Goal: Task Accomplishment & Management: Manage account settings

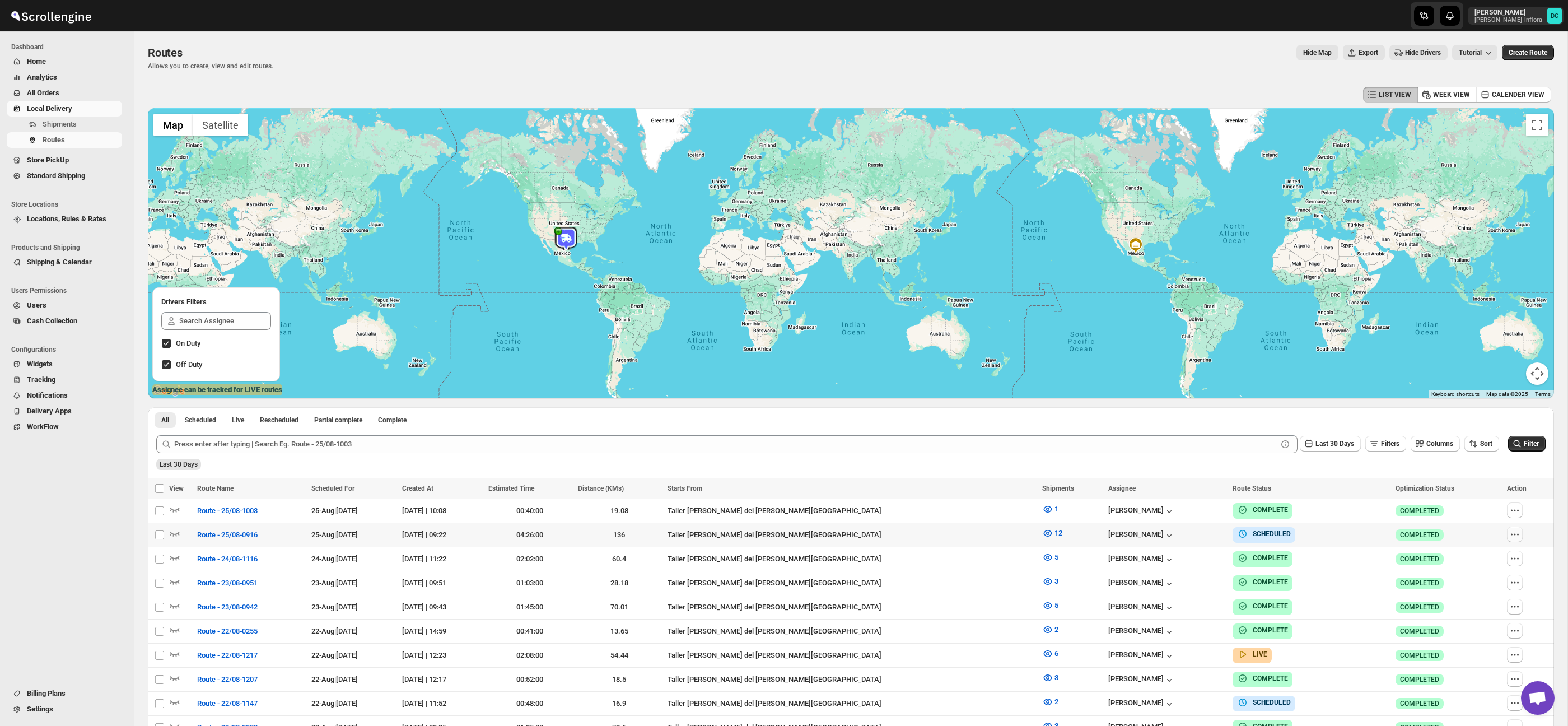
click at [1510, 536] on icon "button" at bounding box center [1515, 533] width 11 height 11
checkbox input "true"
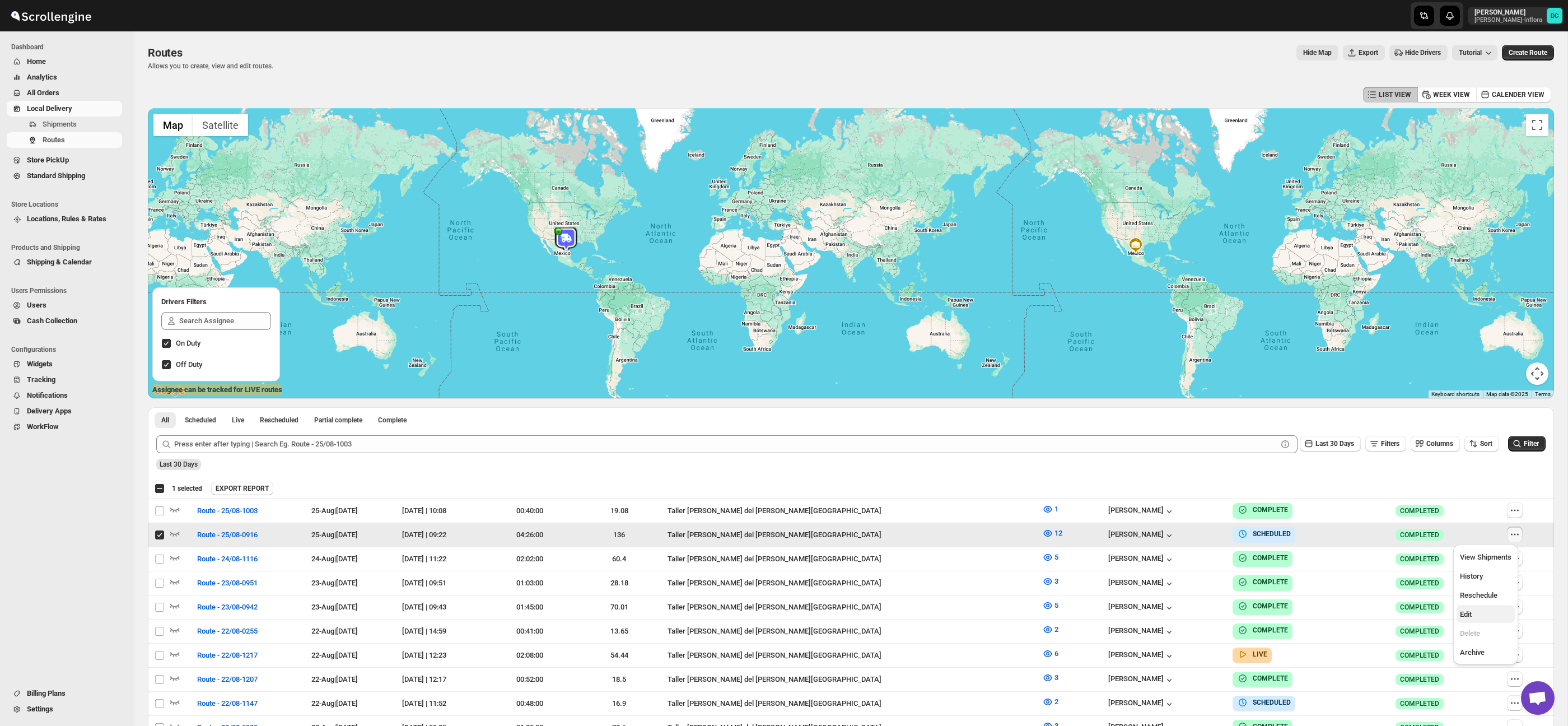
click at [1481, 614] on span "Edit" at bounding box center [1486, 613] width 51 height 11
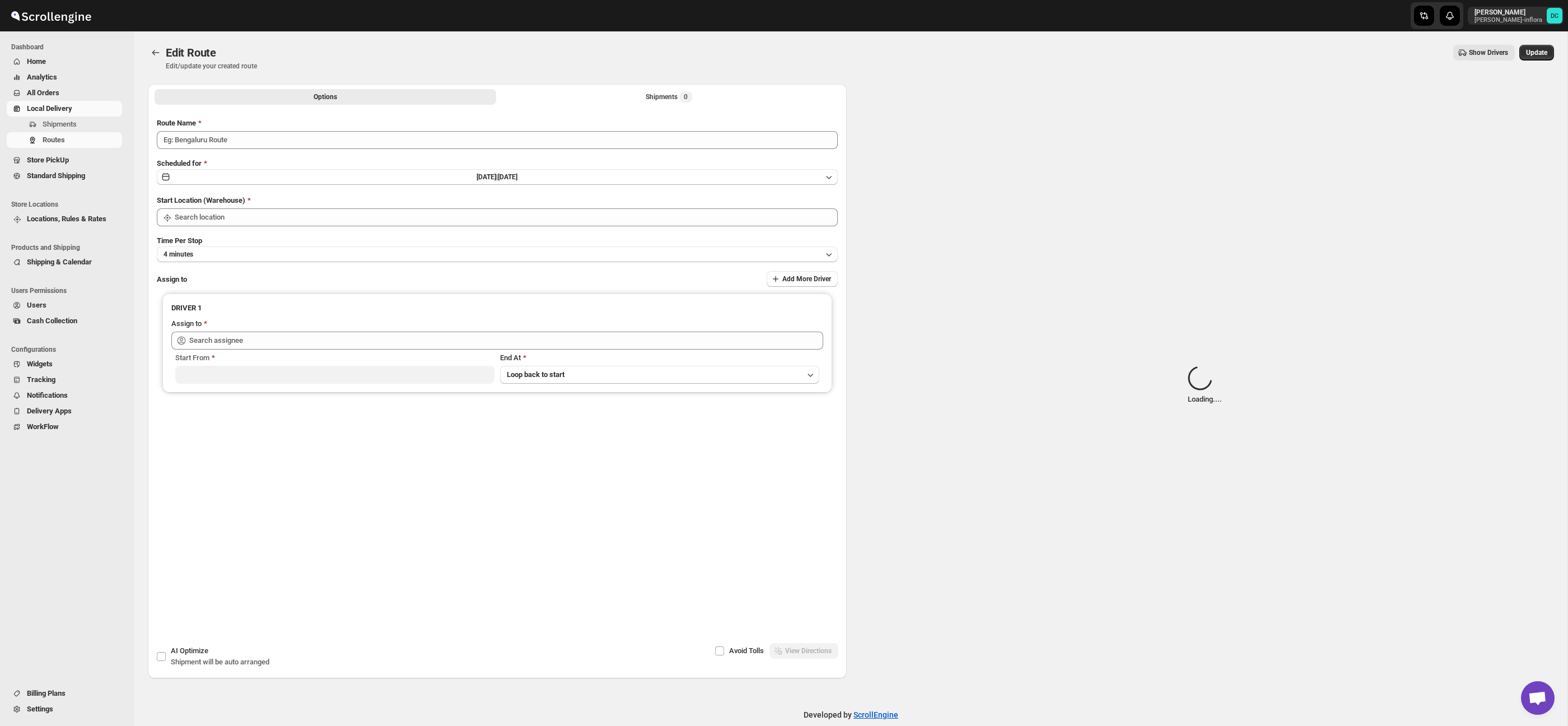
type input "Route - 25/08-0916"
type input "Taller [PERSON_NAME] del [PERSON_NAME][GEOGRAPHIC_DATA]"
type input "[PERSON_NAME] ([PERSON_NAME][EMAIL_ADDRESS][DOMAIN_NAME])"
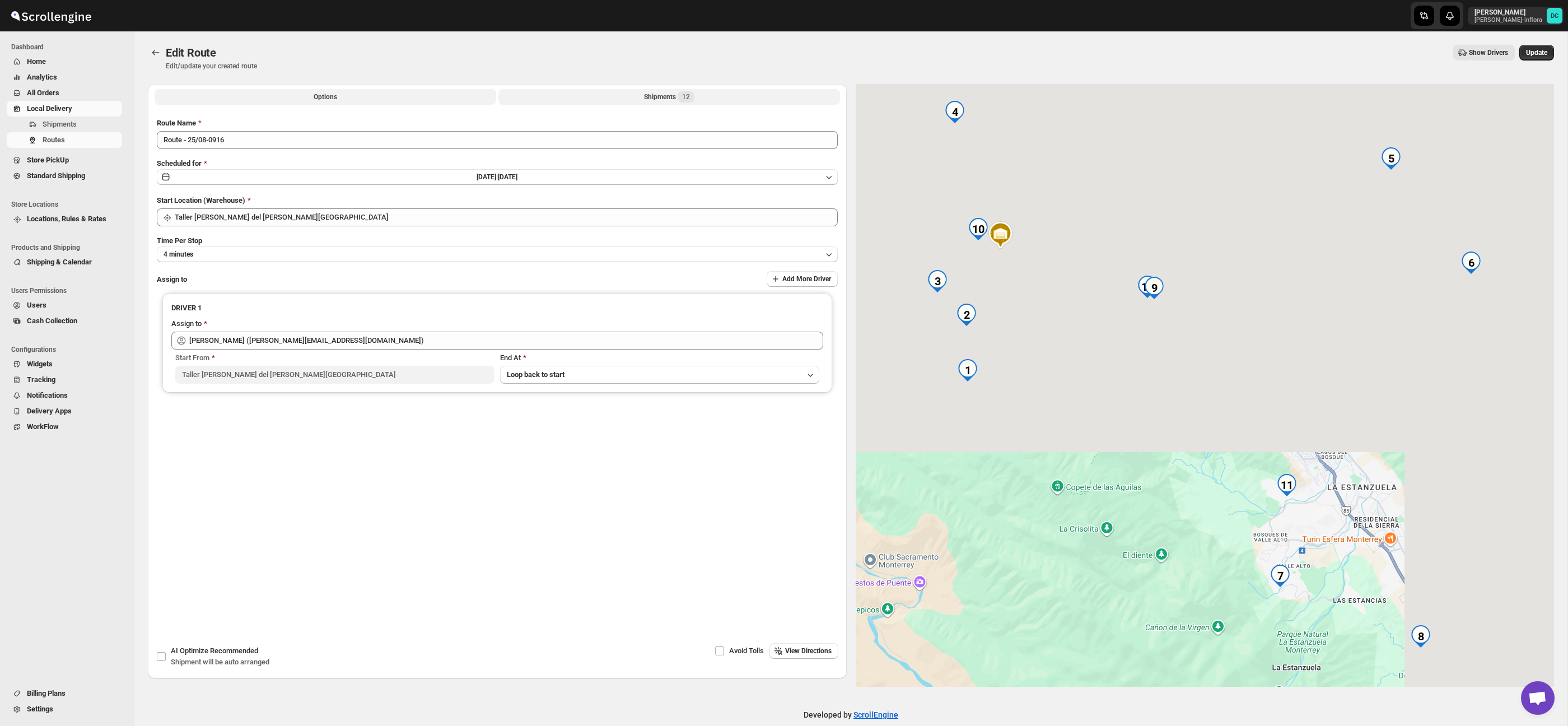
click at [689, 90] on button "Shipments 12" at bounding box center [669, 97] width 341 height 16
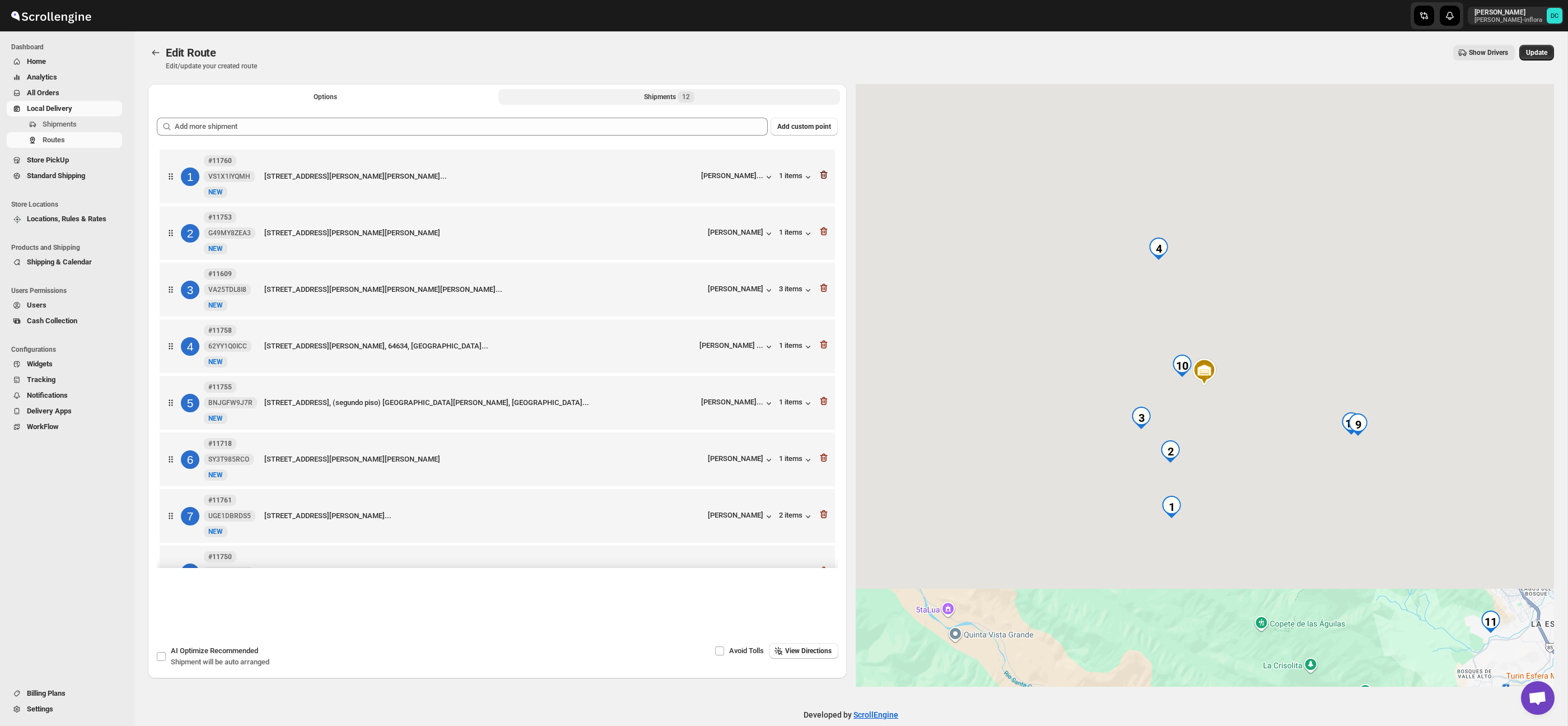
click at [825, 177] on icon "button" at bounding box center [823, 174] width 11 height 11
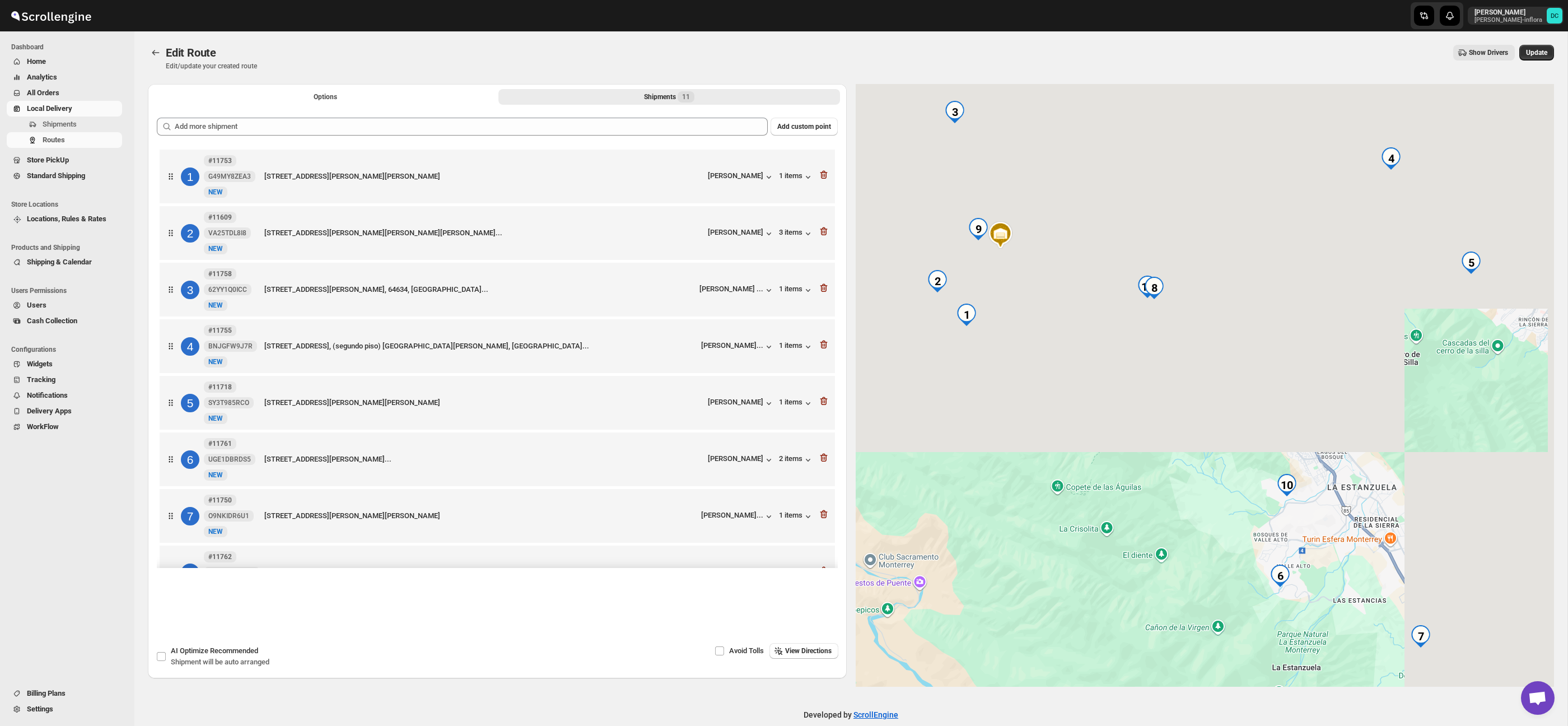
drag, startPoint x: 1543, startPoint y: 54, endPoint x: 1257, endPoint y: 9, distance: 289.5
click at [1540, 54] on span "Update" at bounding box center [1537, 52] width 22 height 9
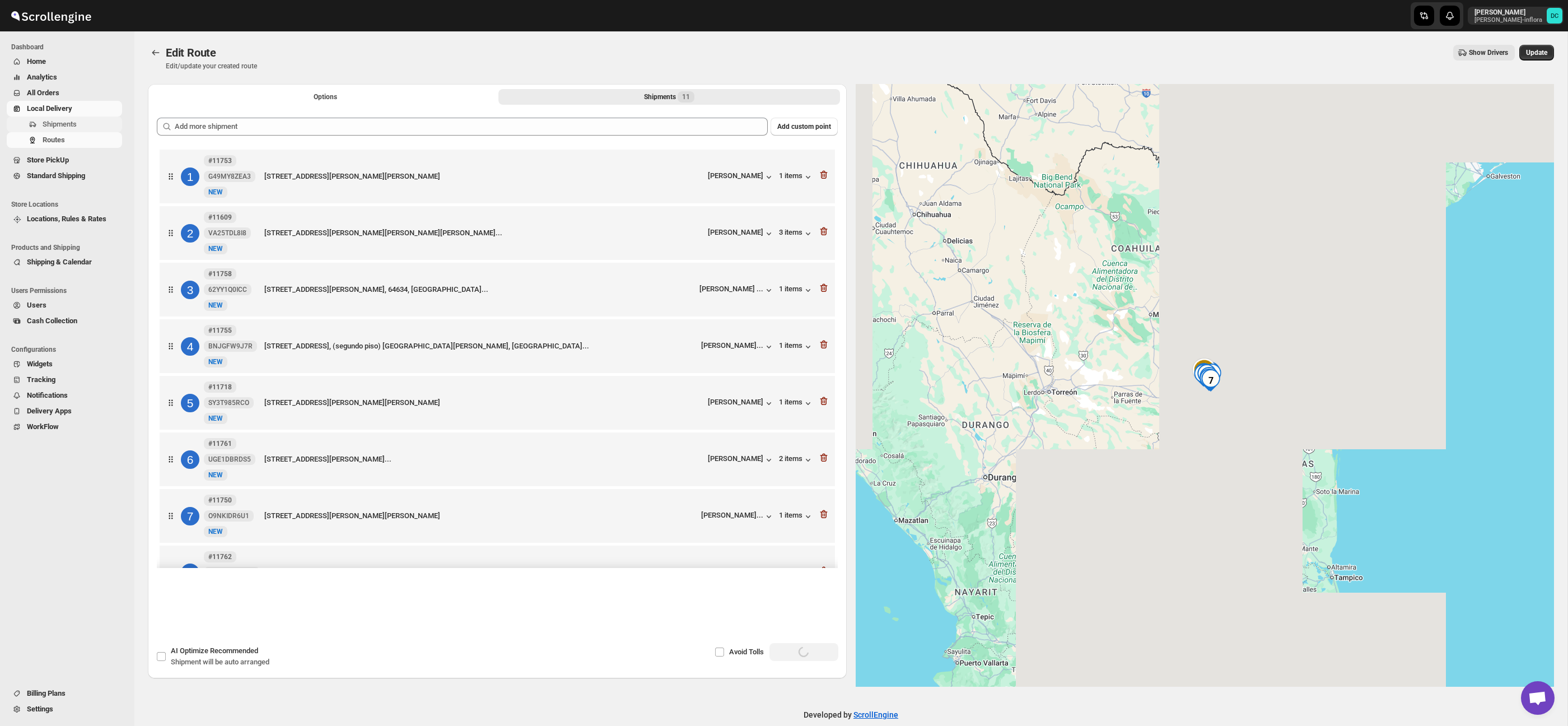
click at [66, 125] on span "Shipments" at bounding box center [59, 124] width 35 height 8
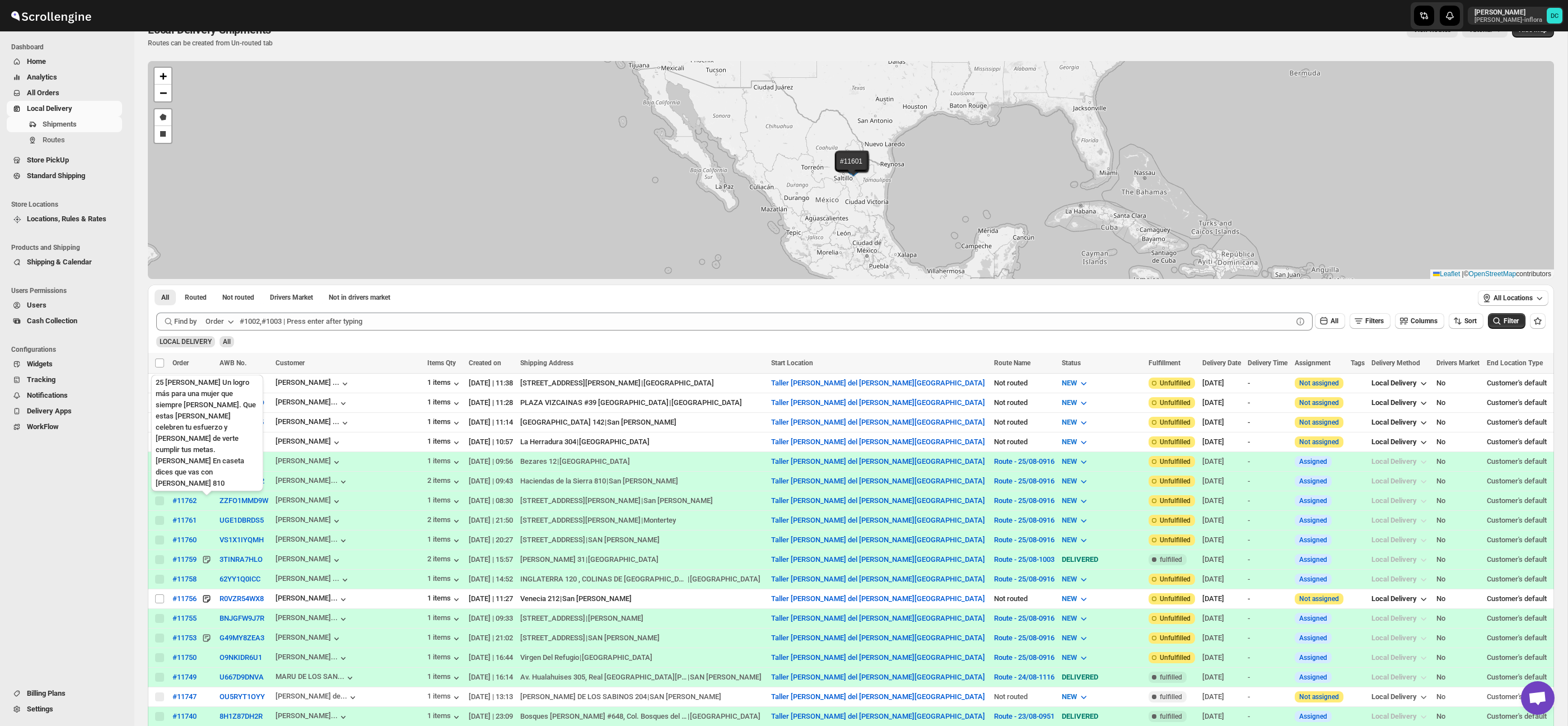
scroll to position [24, 0]
click at [81, 136] on span "Routes" at bounding box center [81, 139] width 77 height 11
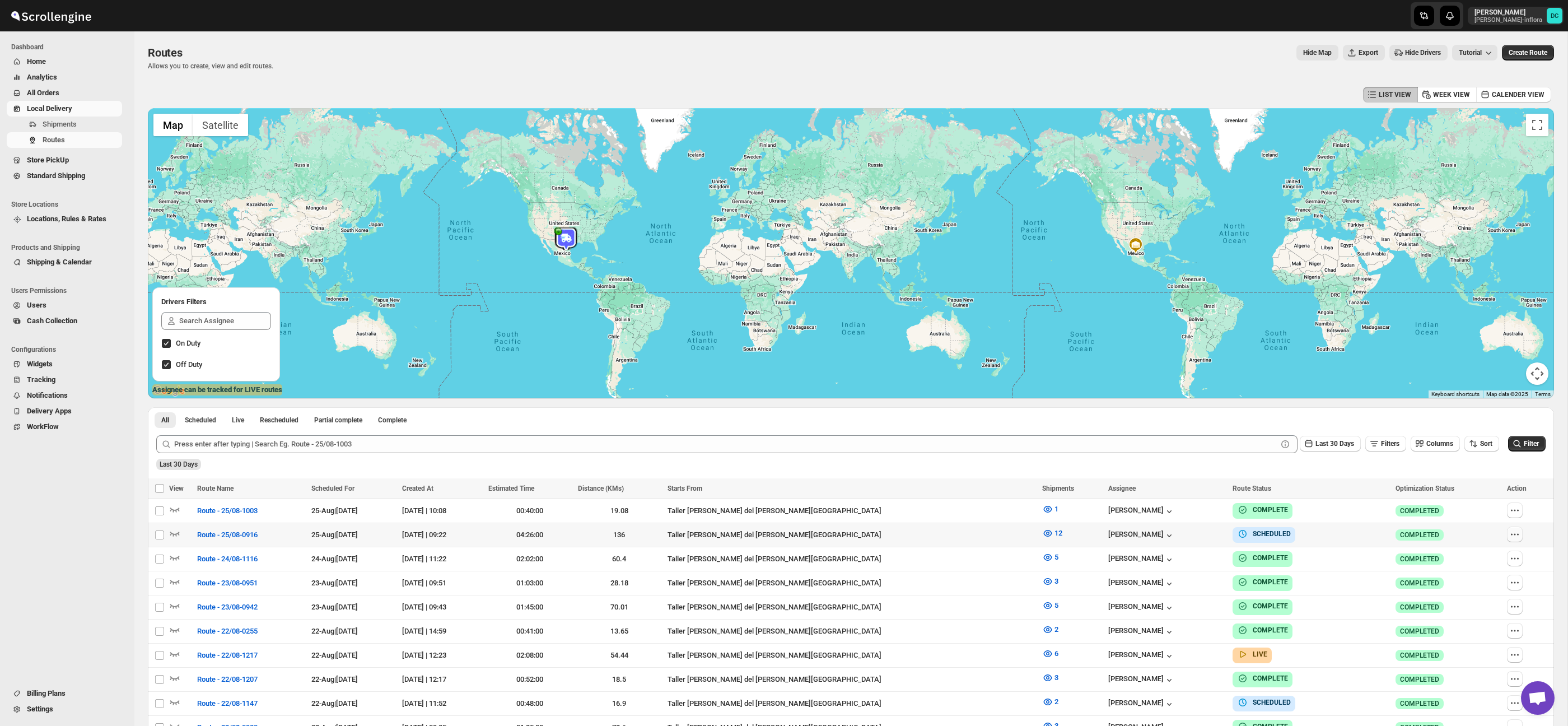
click at [1513, 537] on icon "button" at bounding box center [1515, 533] width 11 height 11
checkbox input "true"
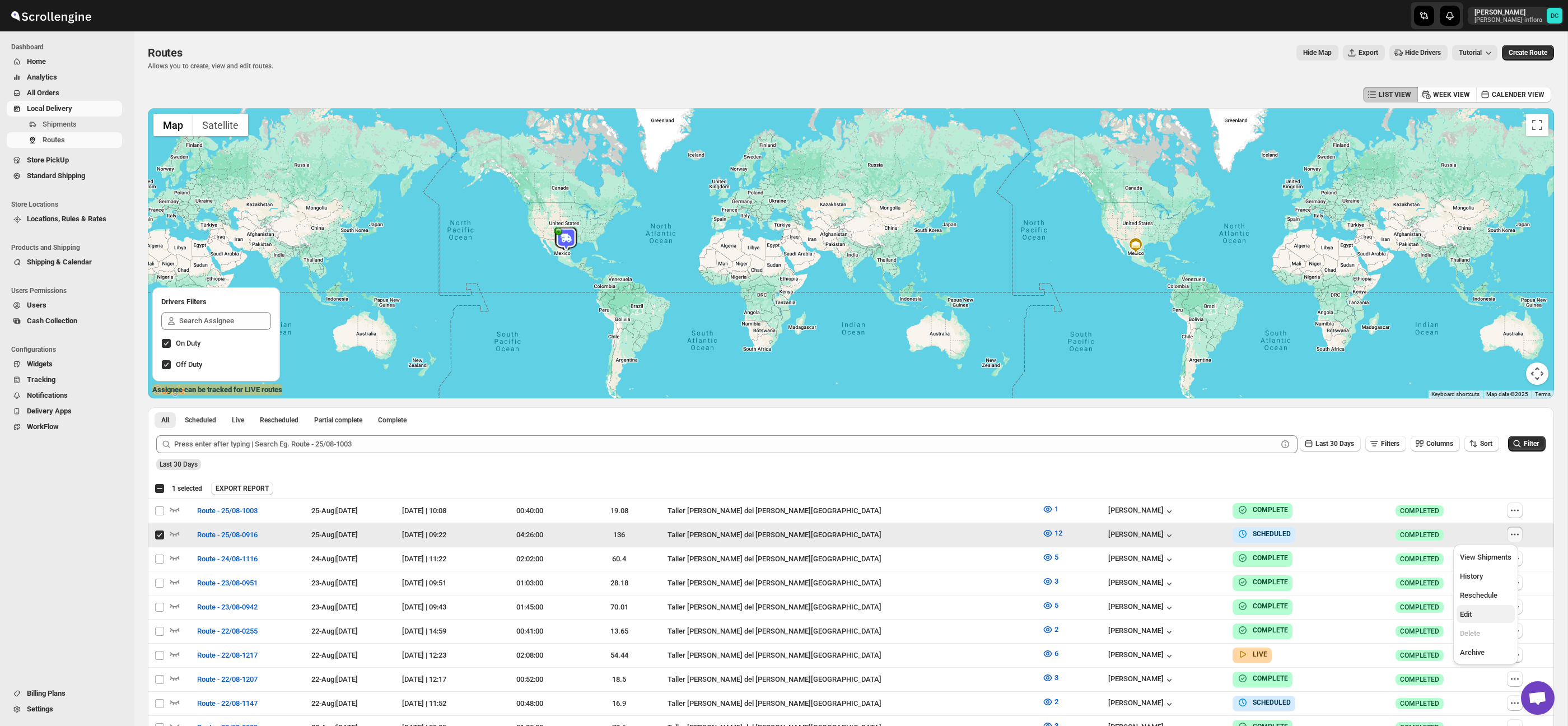
click at [1489, 609] on span "Edit" at bounding box center [1486, 613] width 51 height 11
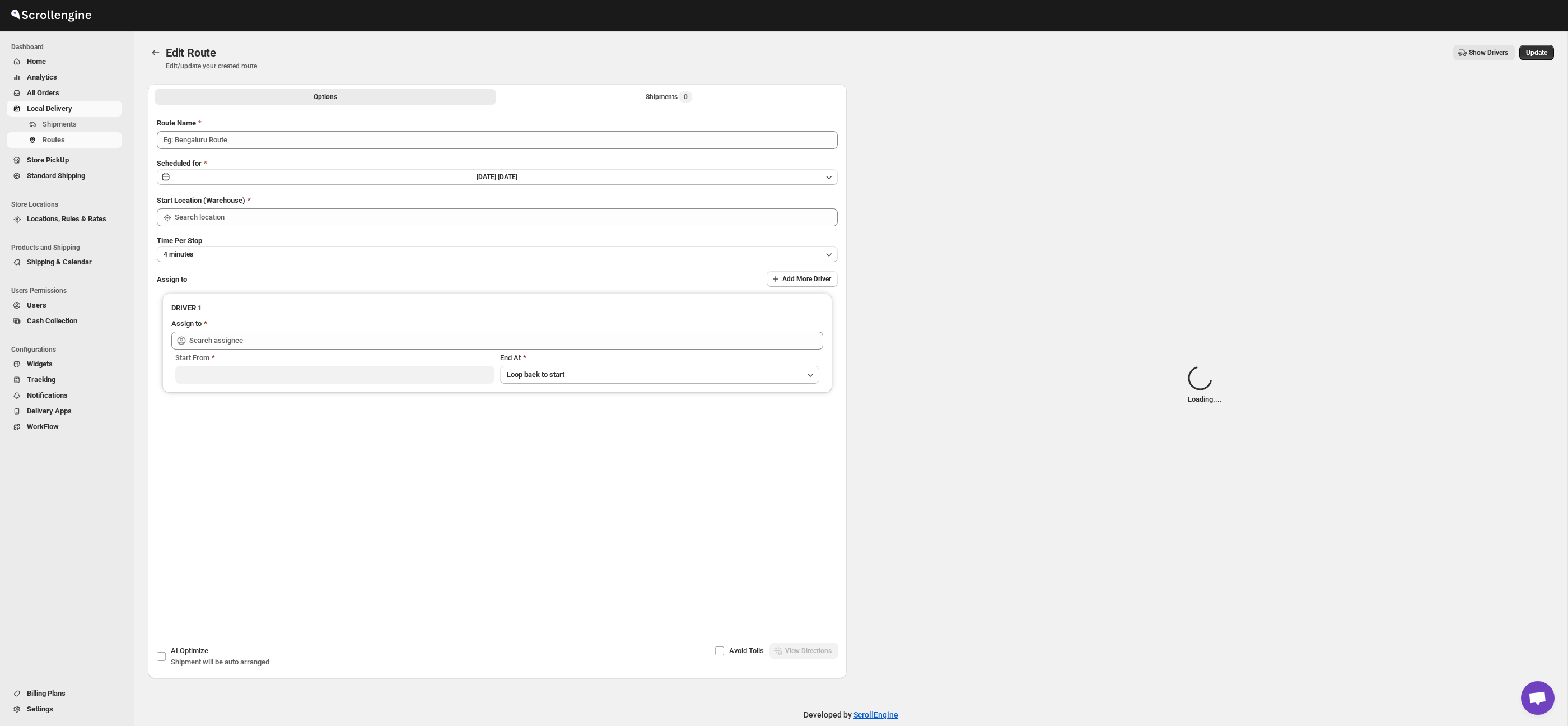
type input "Route - 25/08-0916"
type input "Taller [PERSON_NAME] del [PERSON_NAME][GEOGRAPHIC_DATA]"
type input "[PERSON_NAME] ([PERSON_NAME][EMAIL_ADDRESS][DOMAIN_NAME])"
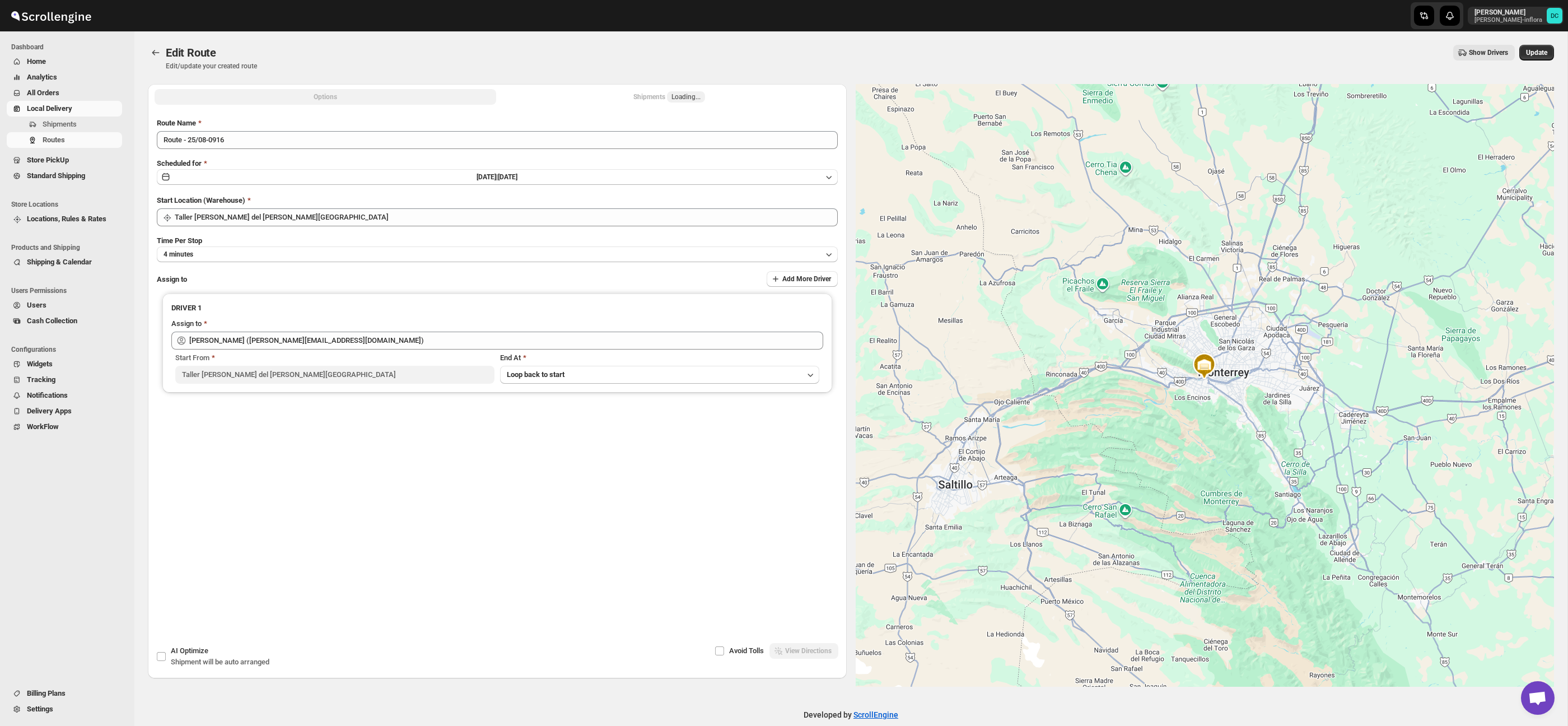
drag, startPoint x: 719, startPoint y: 99, endPoint x: 683, endPoint y: 97, distance: 36.1
click at [719, 99] on button "Shipments Loading..." at bounding box center [669, 97] width 341 height 16
drag, startPoint x: 681, startPoint y: 96, endPoint x: 703, endPoint y: 95, distance: 22.0
click at [681, 96] on span "Loading..." at bounding box center [686, 96] width 38 height 11
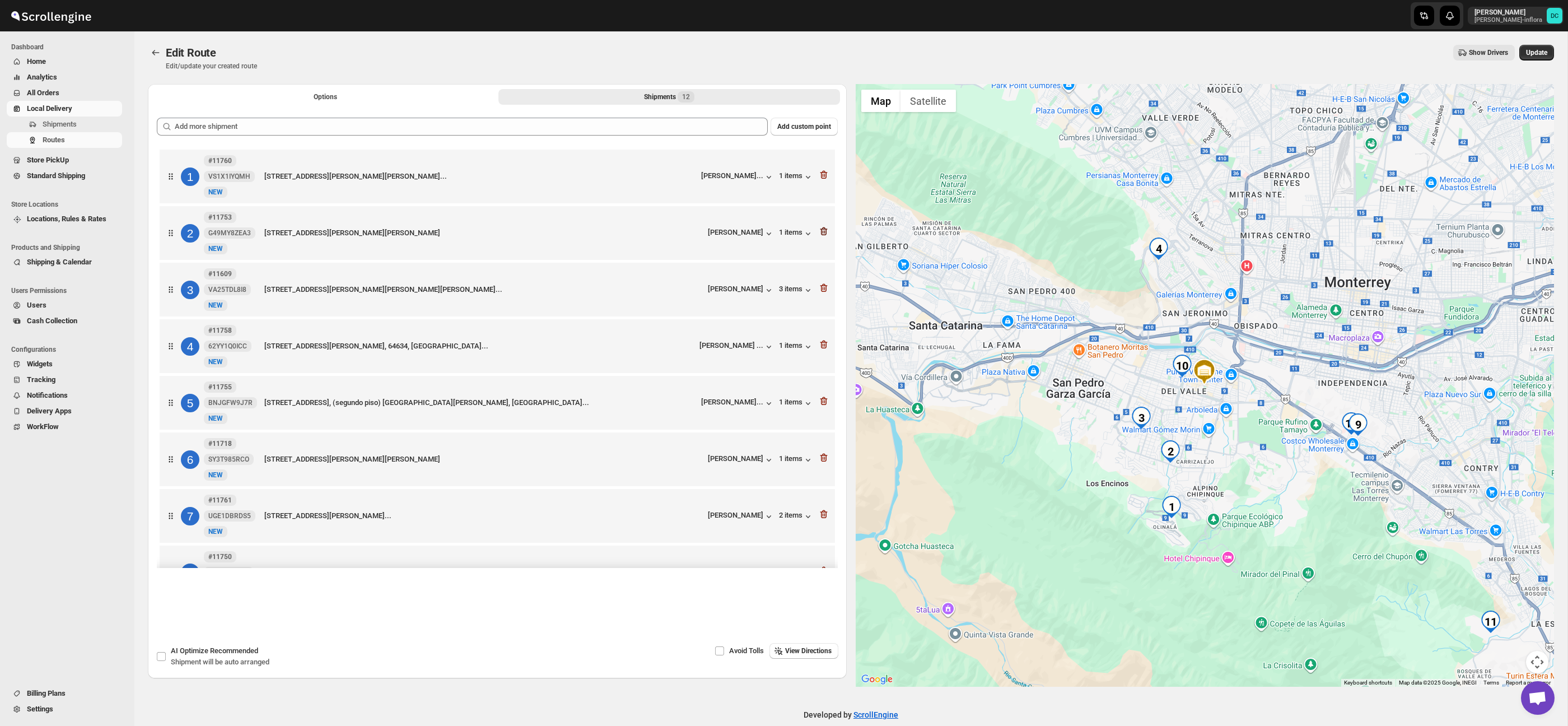
click at [821, 176] on icon "button" at bounding box center [823, 175] width 7 height 8
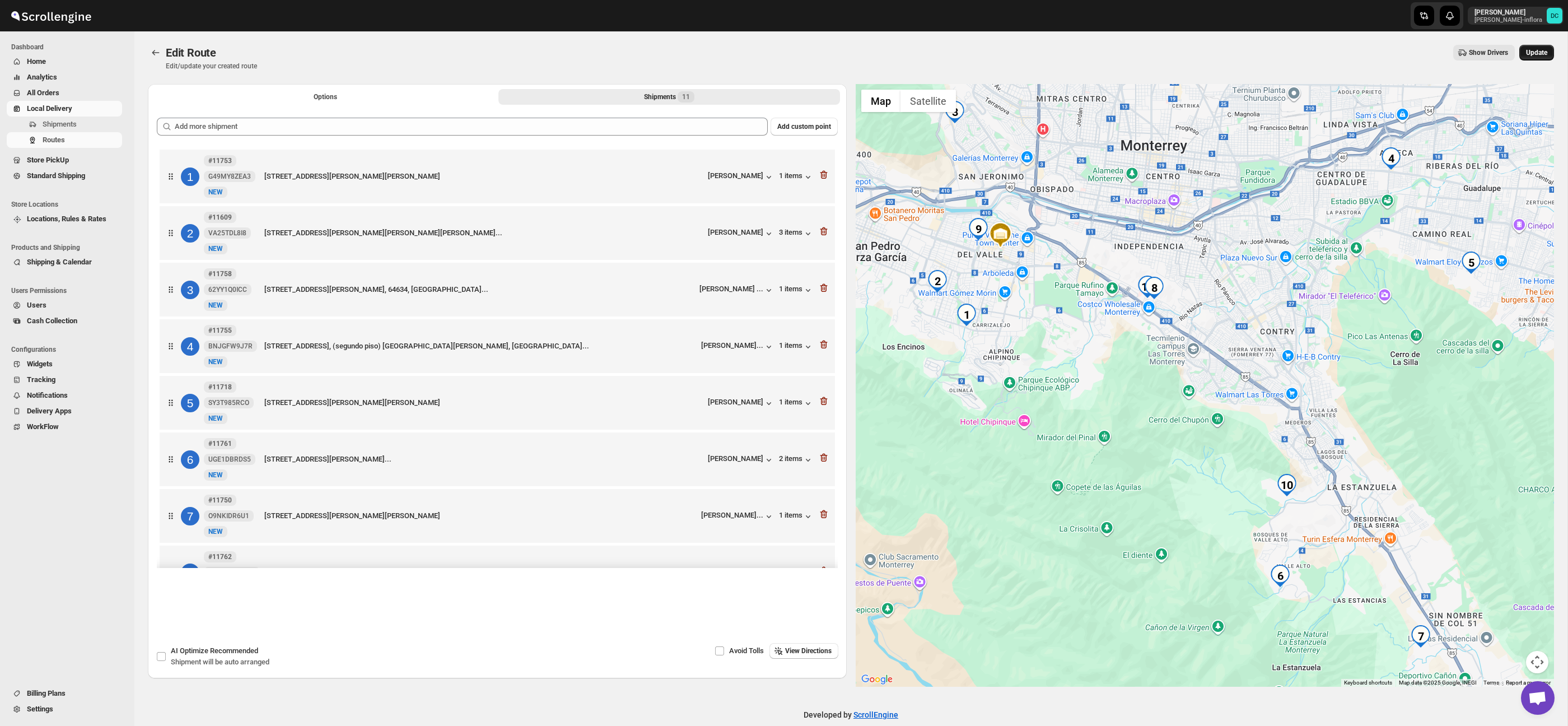
click at [1532, 56] on span "Update" at bounding box center [1537, 52] width 22 height 9
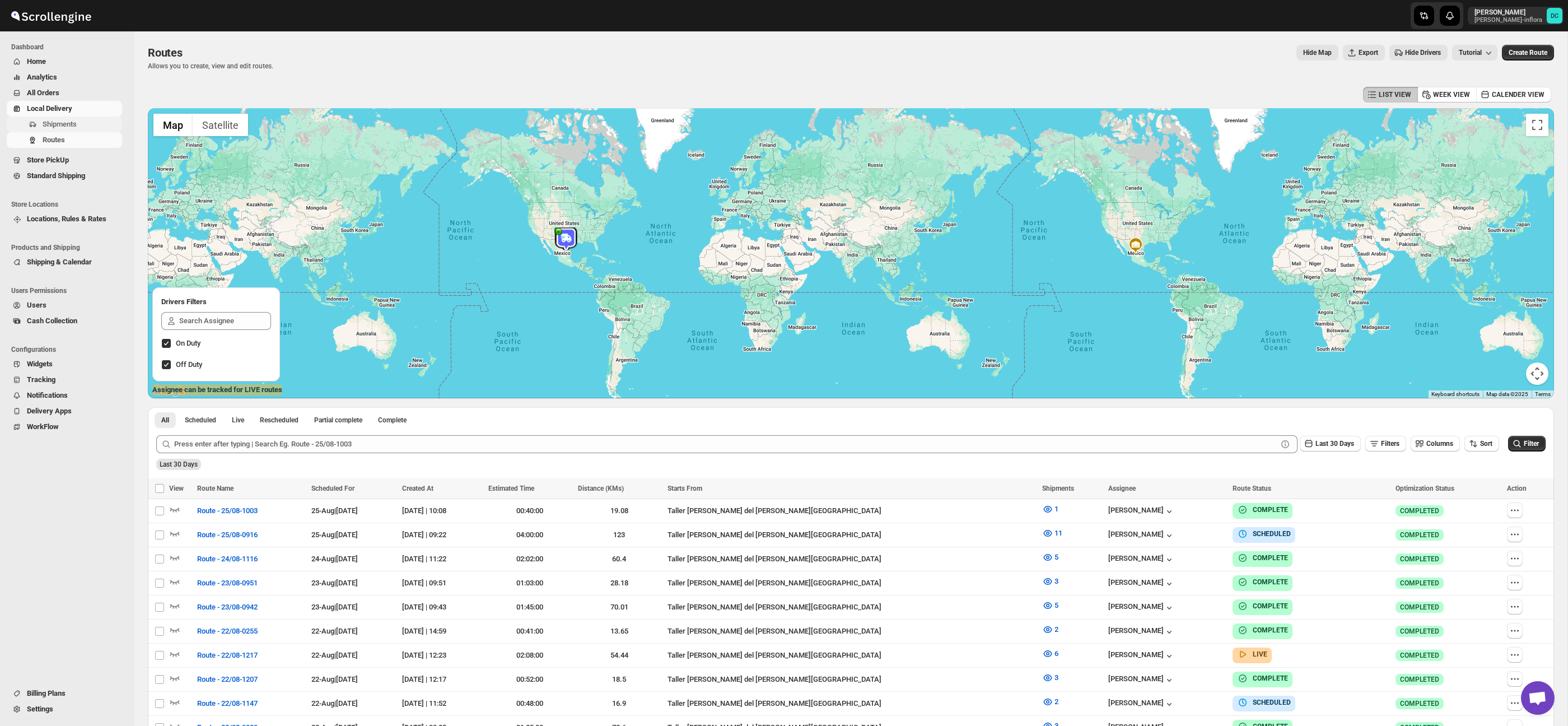
click at [80, 125] on span "Shipments" at bounding box center [81, 124] width 77 height 11
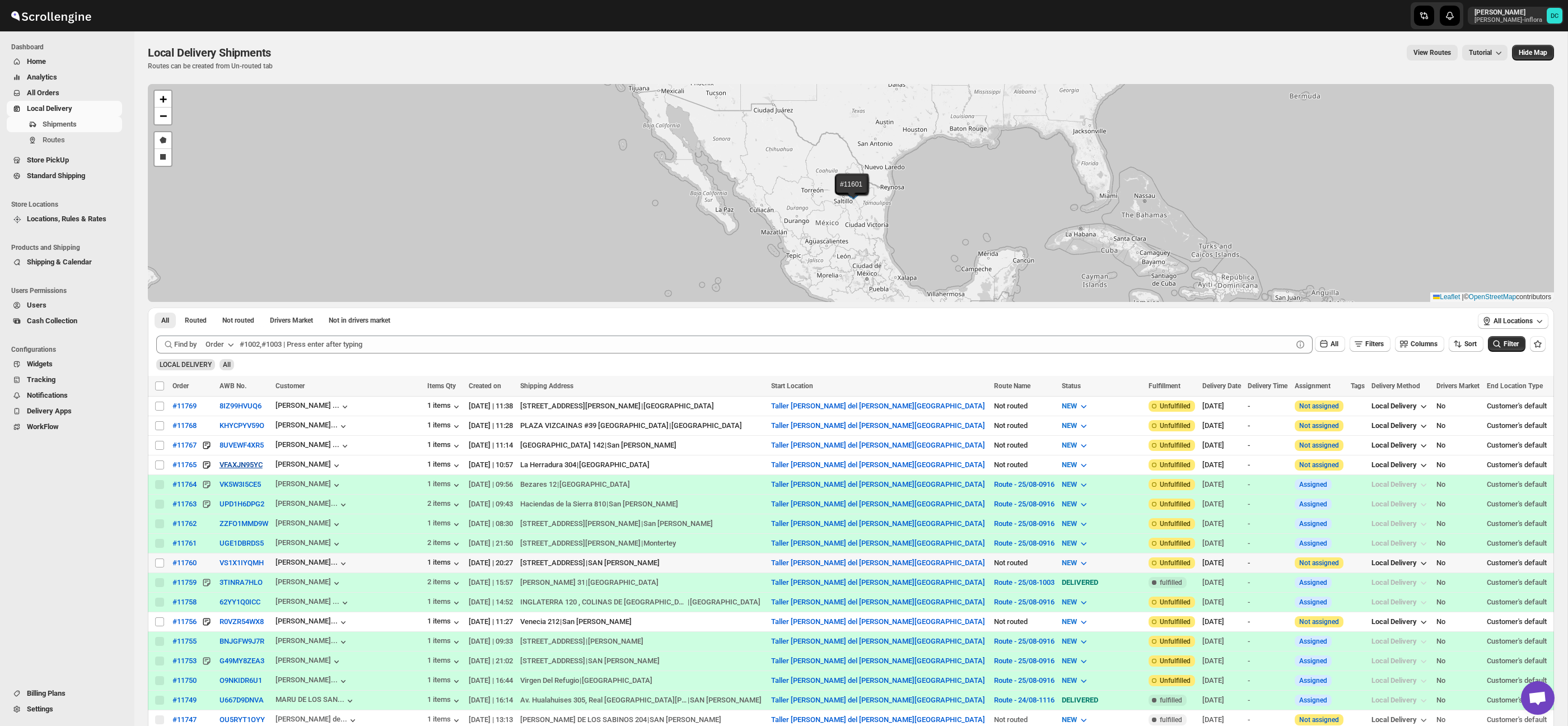
drag, startPoint x: 160, startPoint y: 562, endPoint x: 235, endPoint y: 462, distance: 125.0
click at [160, 562] on input "Select shipment" at bounding box center [159, 562] width 9 height 9
checkbox input "true"
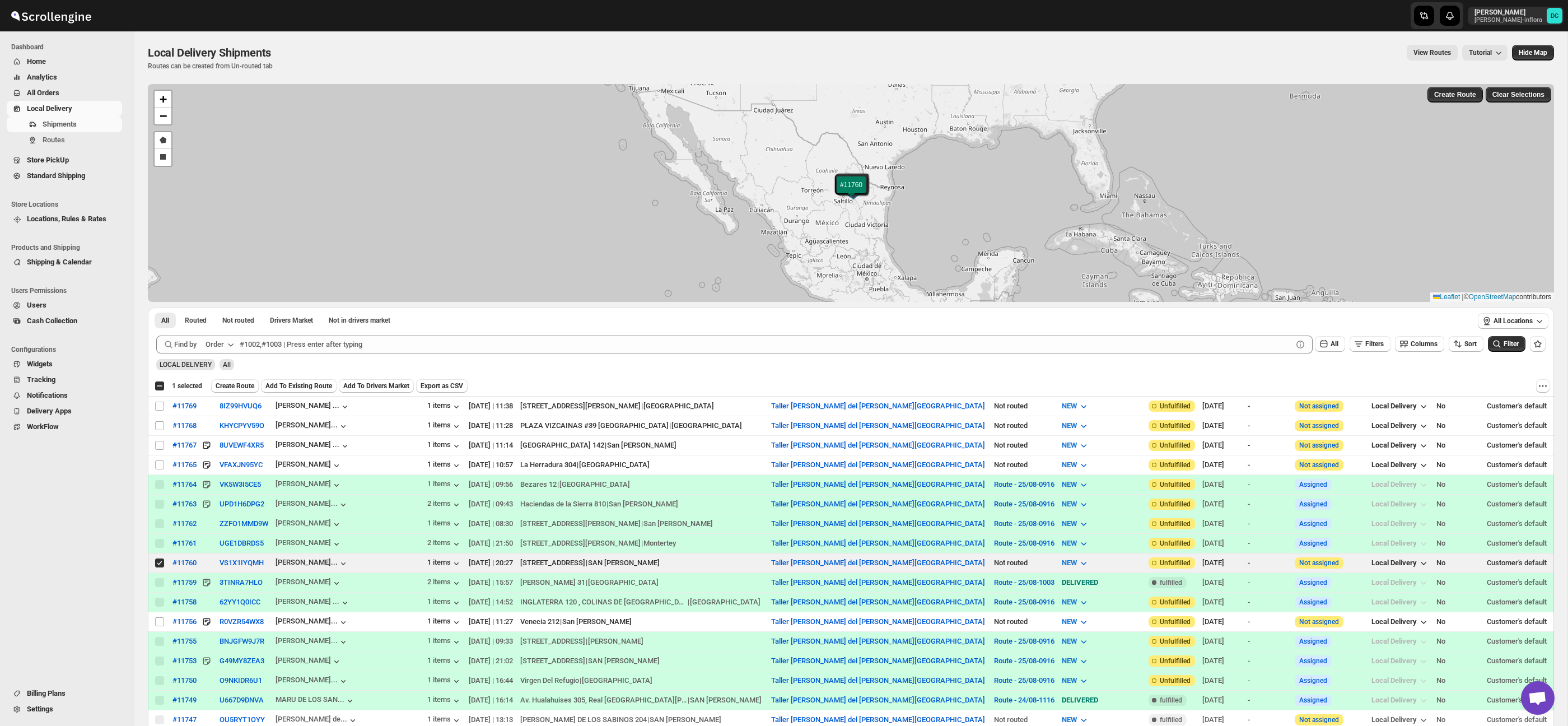
drag, startPoint x: 243, startPoint y: 387, endPoint x: 257, endPoint y: 390, distance: 14.3
click at [243, 387] on span "Create Route" at bounding box center [234, 386] width 39 height 9
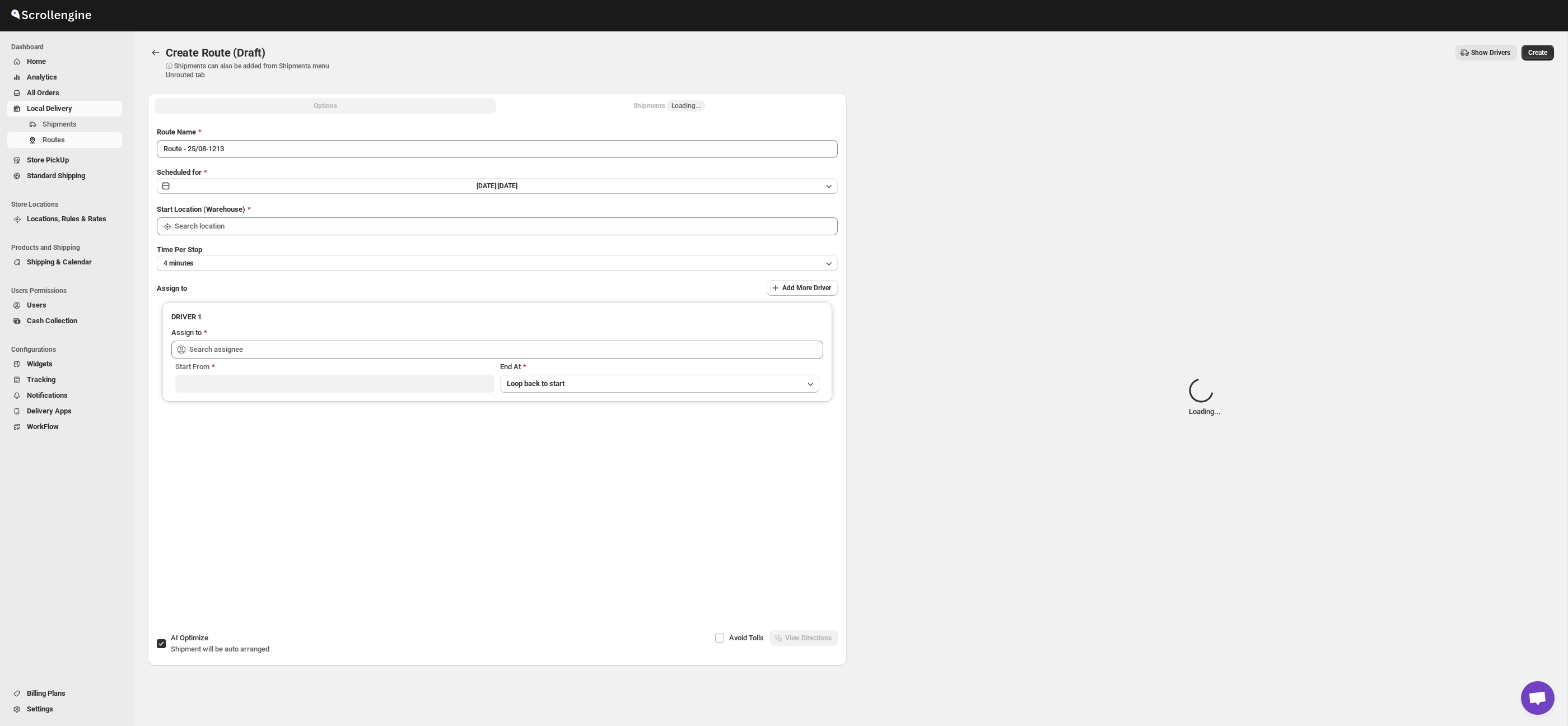
type input "Taller [PERSON_NAME] del [PERSON_NAME][GEOGRAPHIC_DATA]"
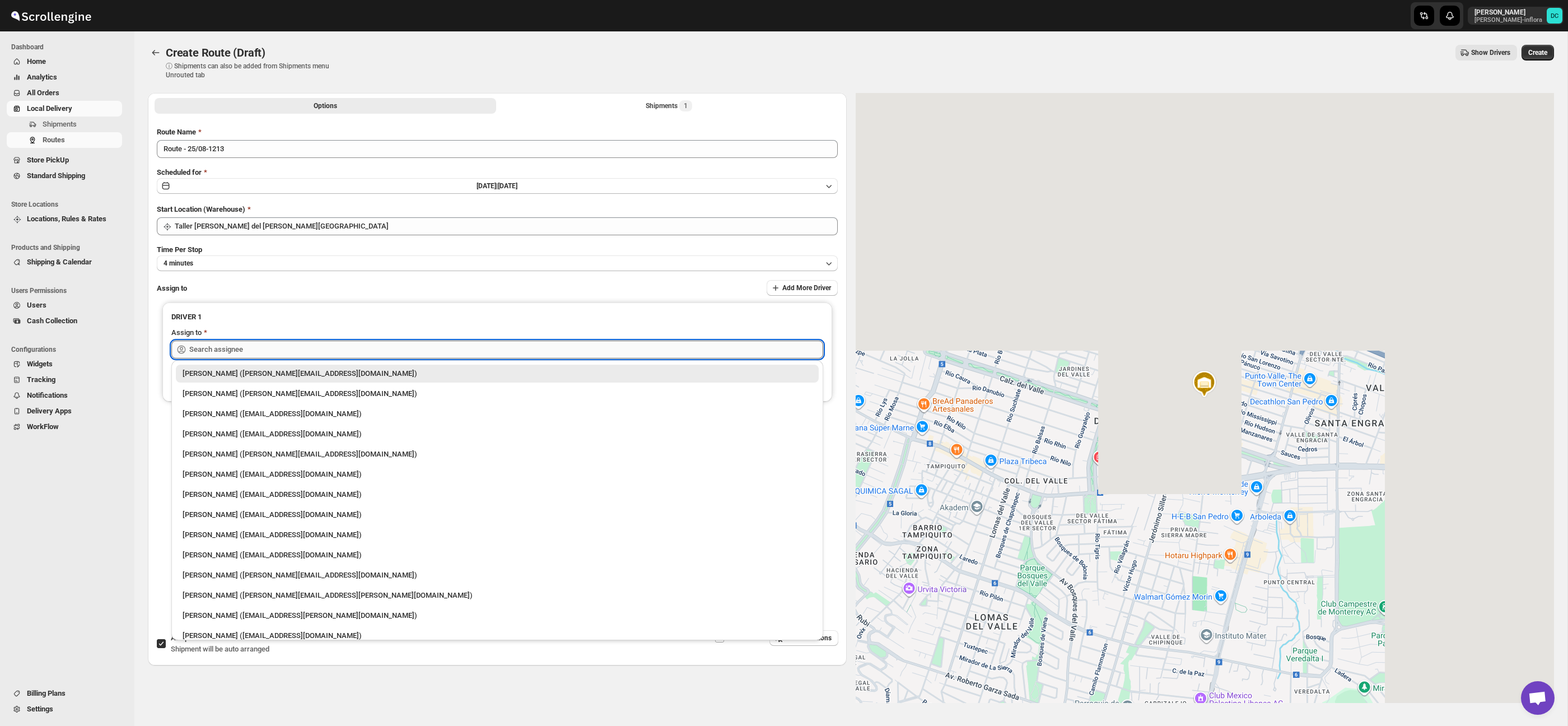
drag, startPoint x: 327, startPoint y: 342, endPoint x: 408, endPoint y: 347, distance: 81.2
click at [327, 342] on input "text" at bounding box center [506, 349] width 634 height 18
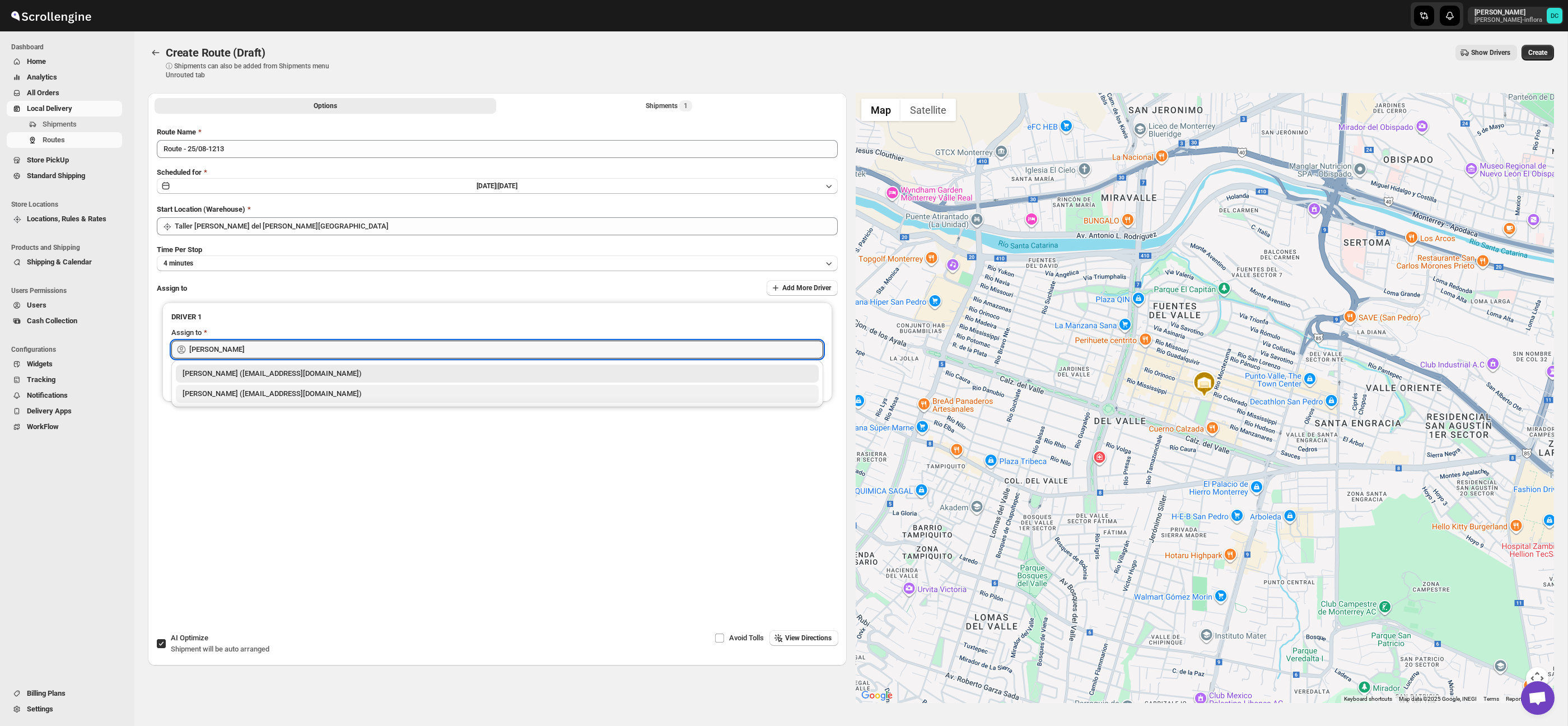
click at [345, 395] on div "[PERSON_NAME] ([EMAIL_ADDRESS][DOMAIN_NAME])" at bounding box center [498, 393] width 629 height 11
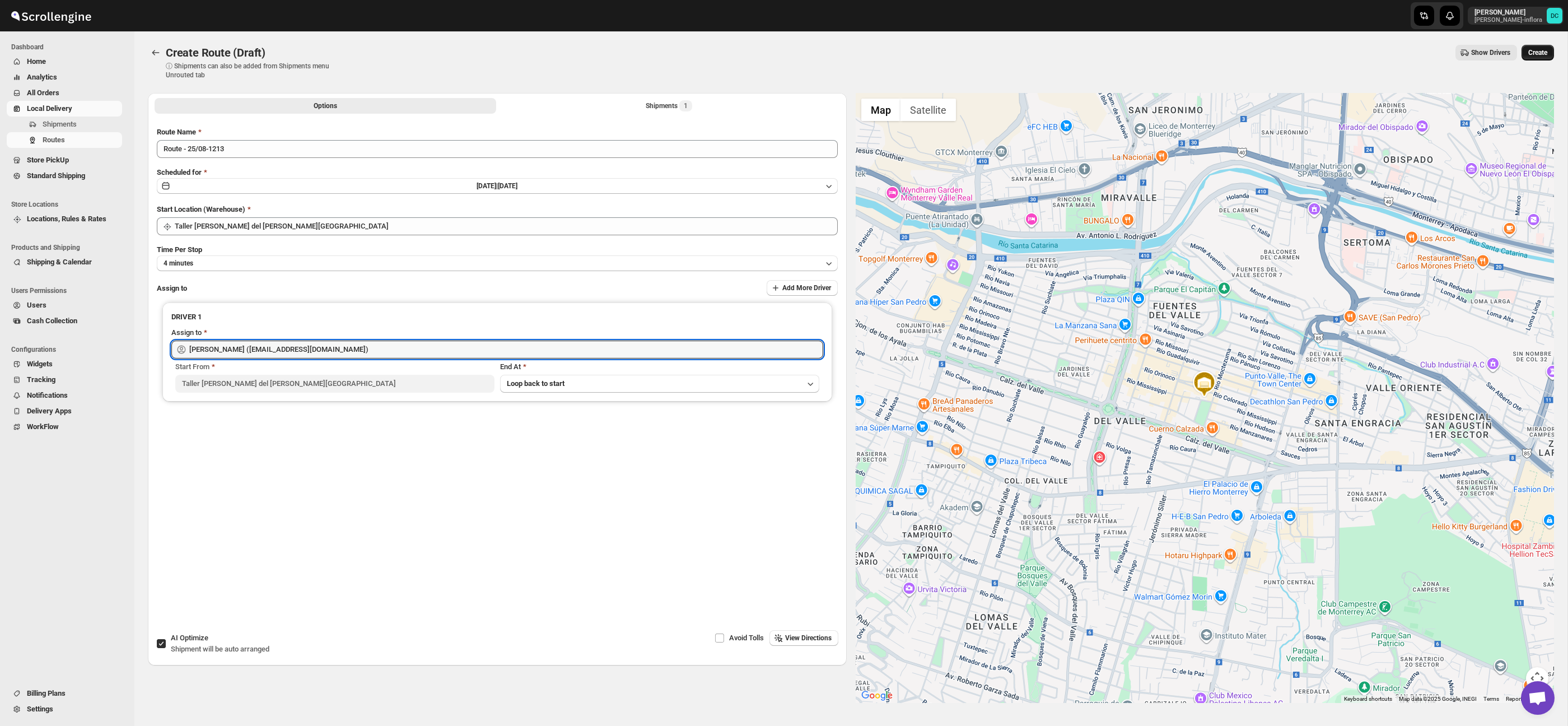
type input "[PERSON_NAME] ([EMAIL_ADDRESS][DOMAIN_NAME])"
click at [1534, 51] on span "Create" at bounding box center [1537, 52] width 19 height 9
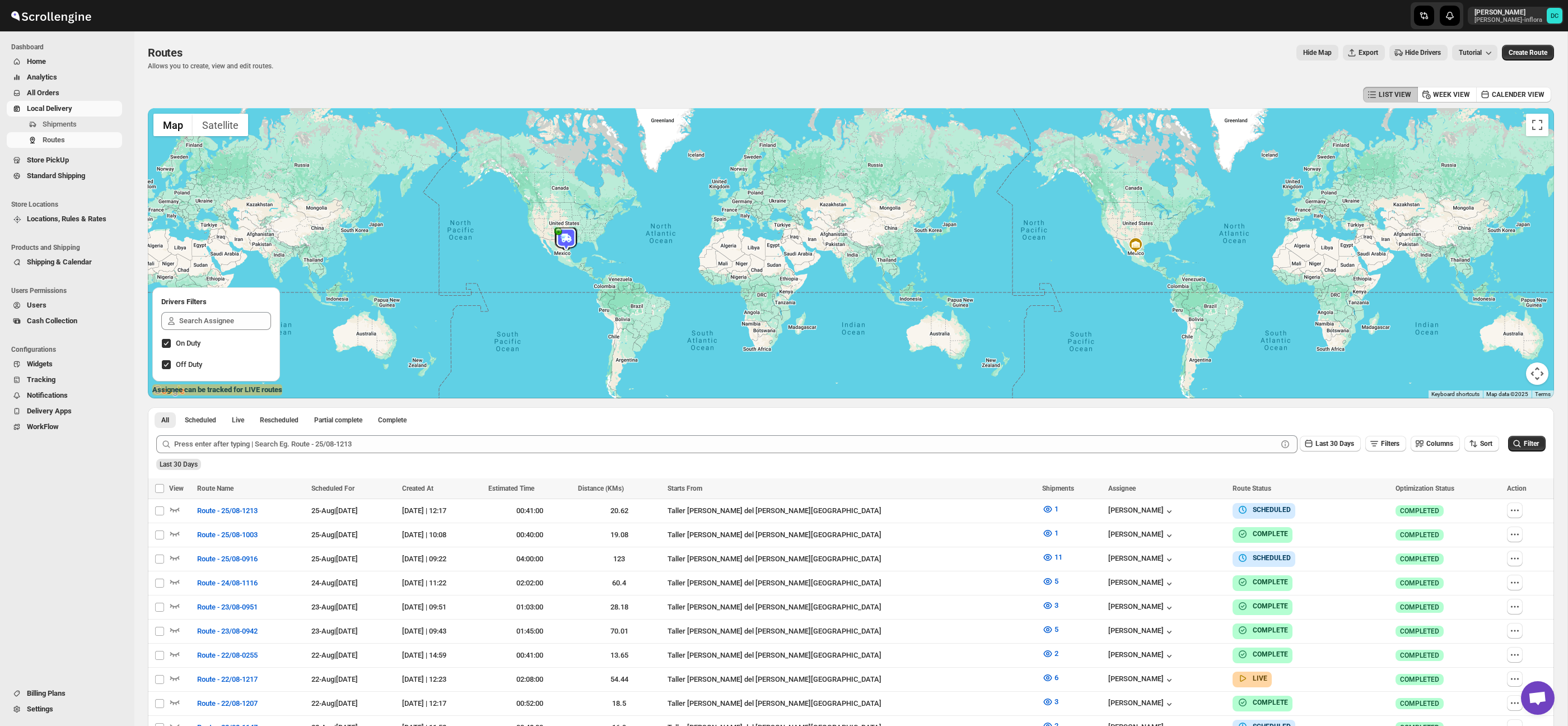
click at [79, 91] on span "All Orders" at bounding box center [73, 92] width 93 height 11
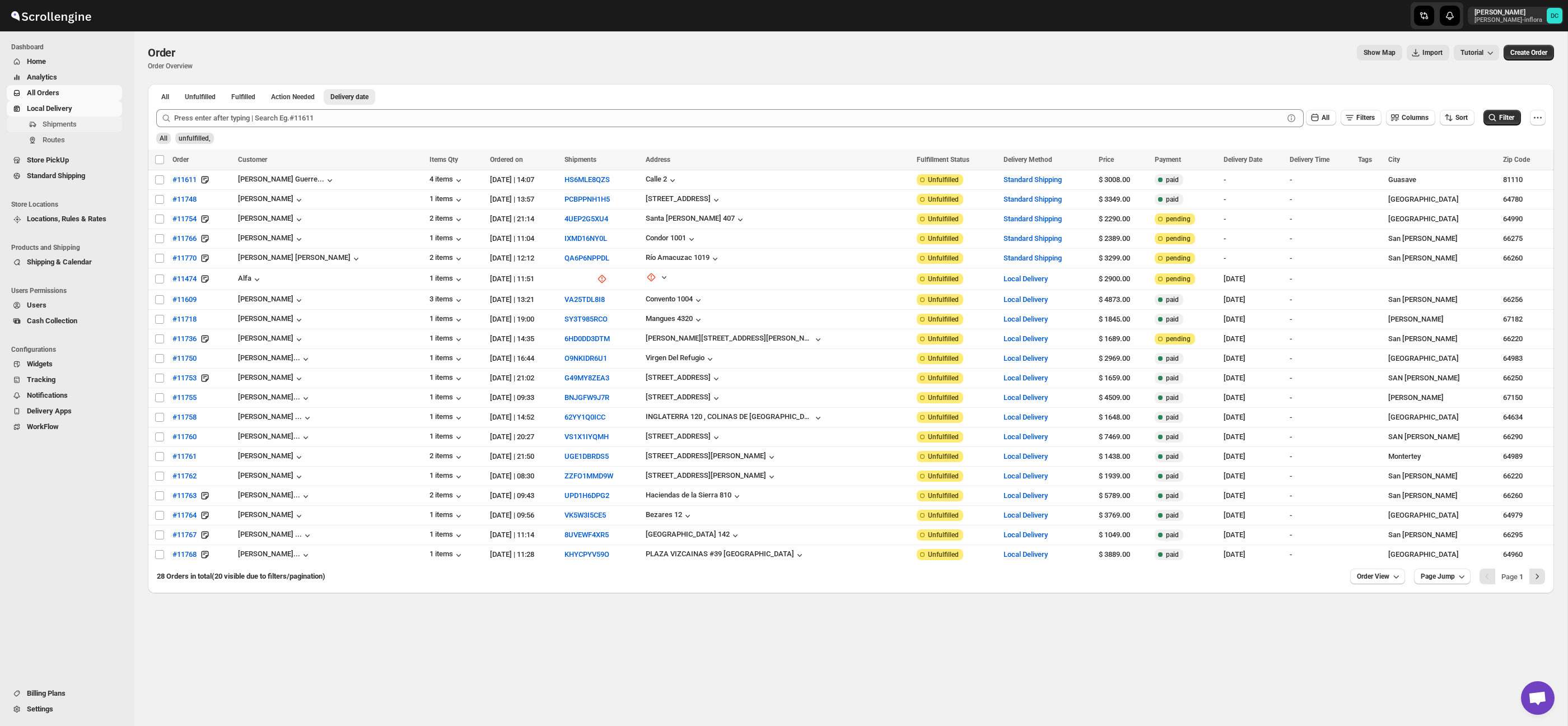
click at [74, 125] on span "Shipments" at bounding box center [59, 124] width 35 height 8
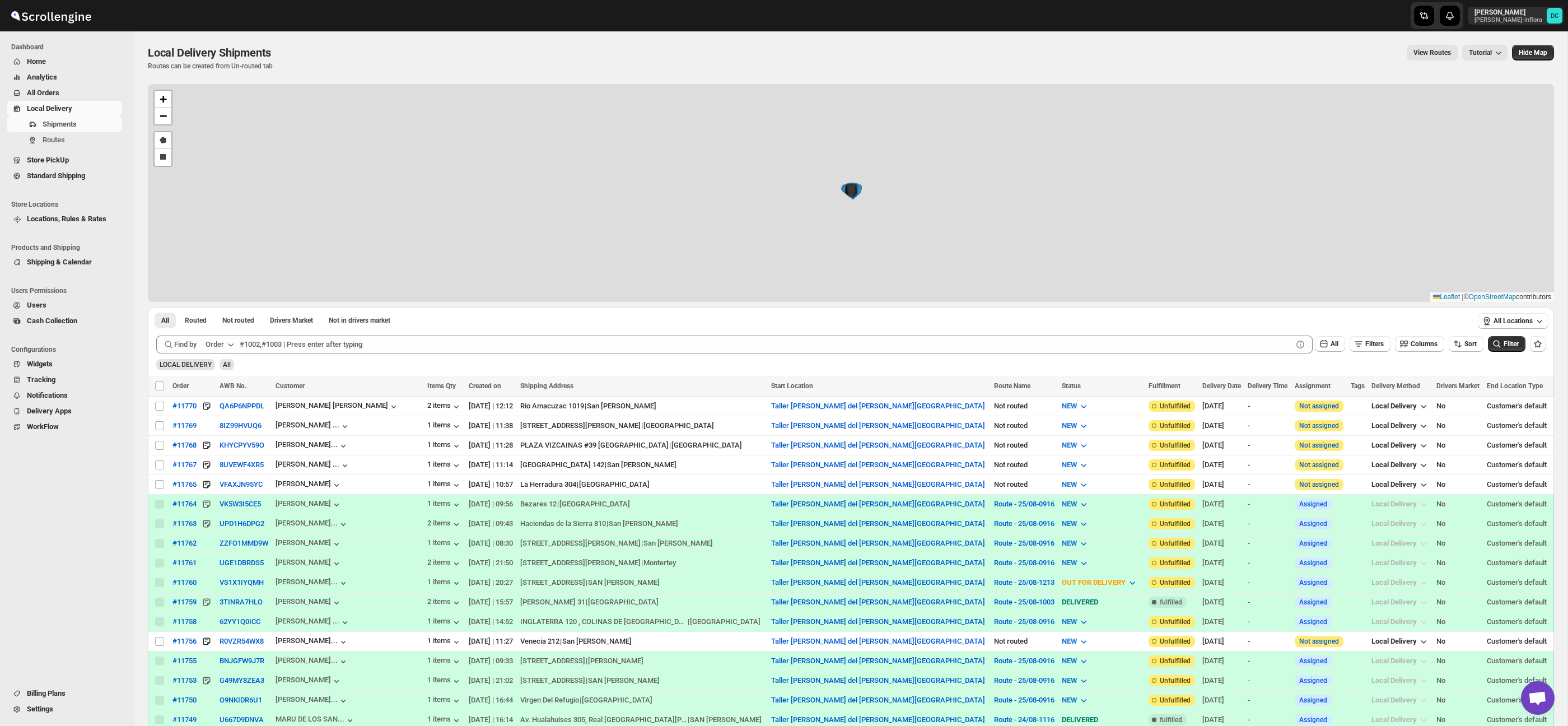
click at [71, 90] on span "All Orders" at bounding box center [73, 92] width 93 height 11
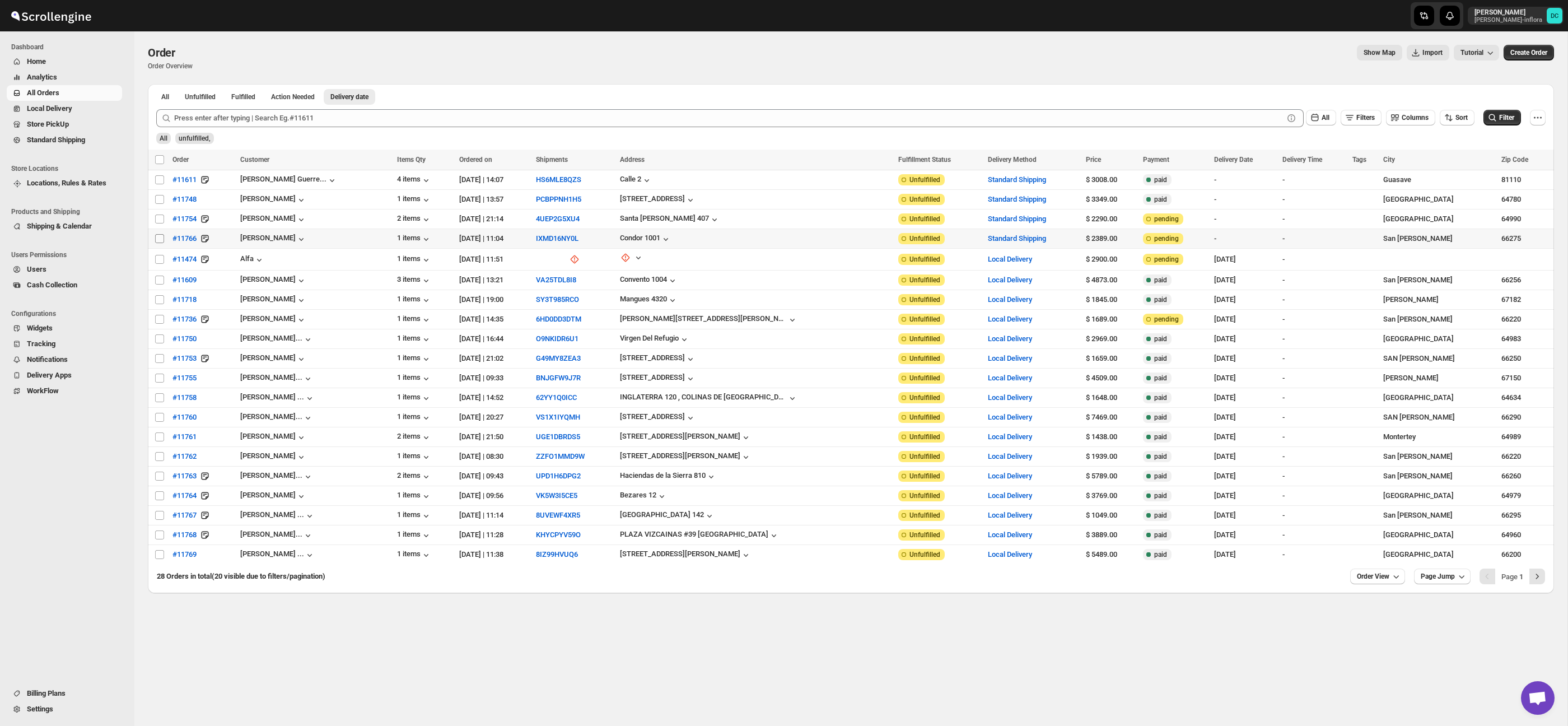
click at [158, 239] on input "Select order" at bounding box center [159, 238] width 9 height 9
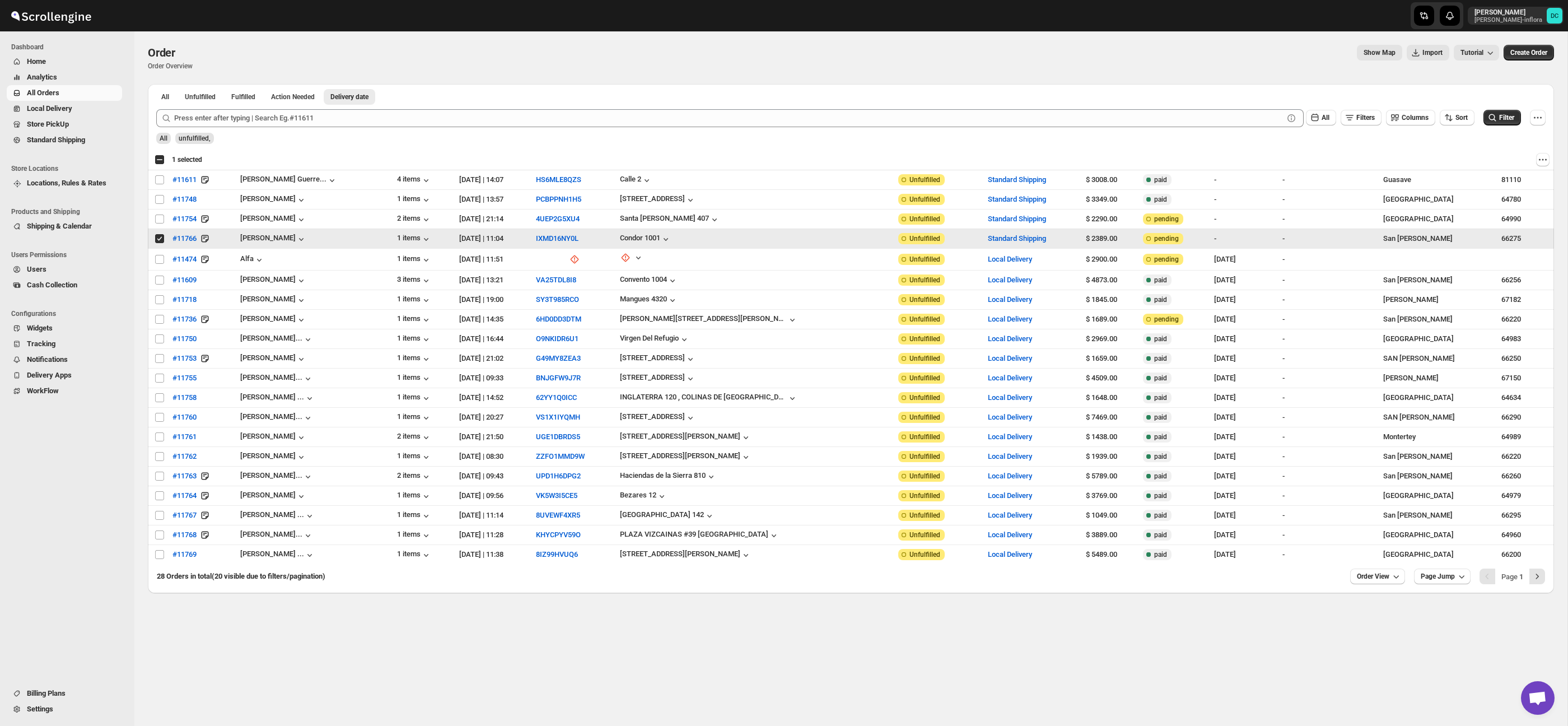
click at [160, 239] on input "Select order" at bounding box center [159, 238] width 9 height 9
checkbox input "false"
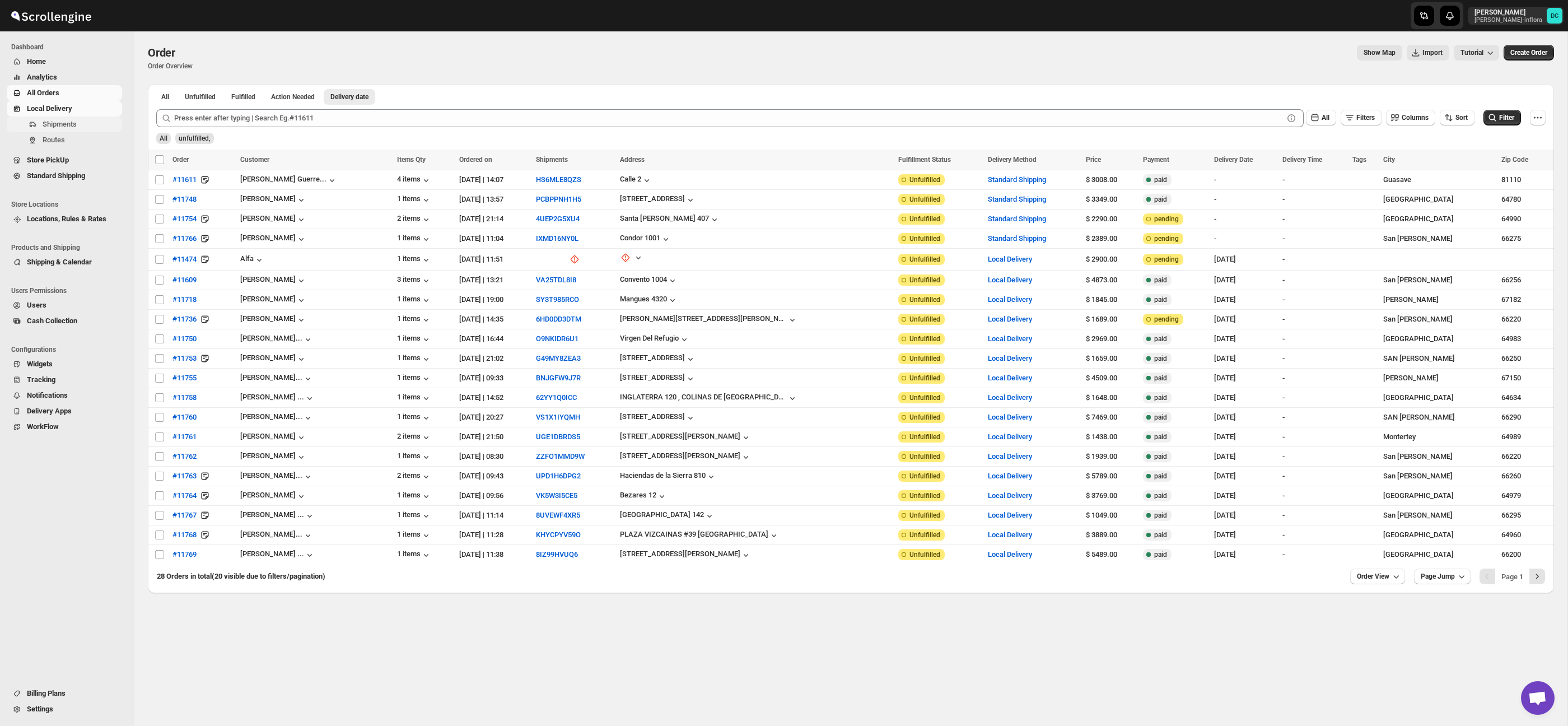
click at [89, 126] on span "Shipments" at bounding box center [81, 124] width 77 height 11
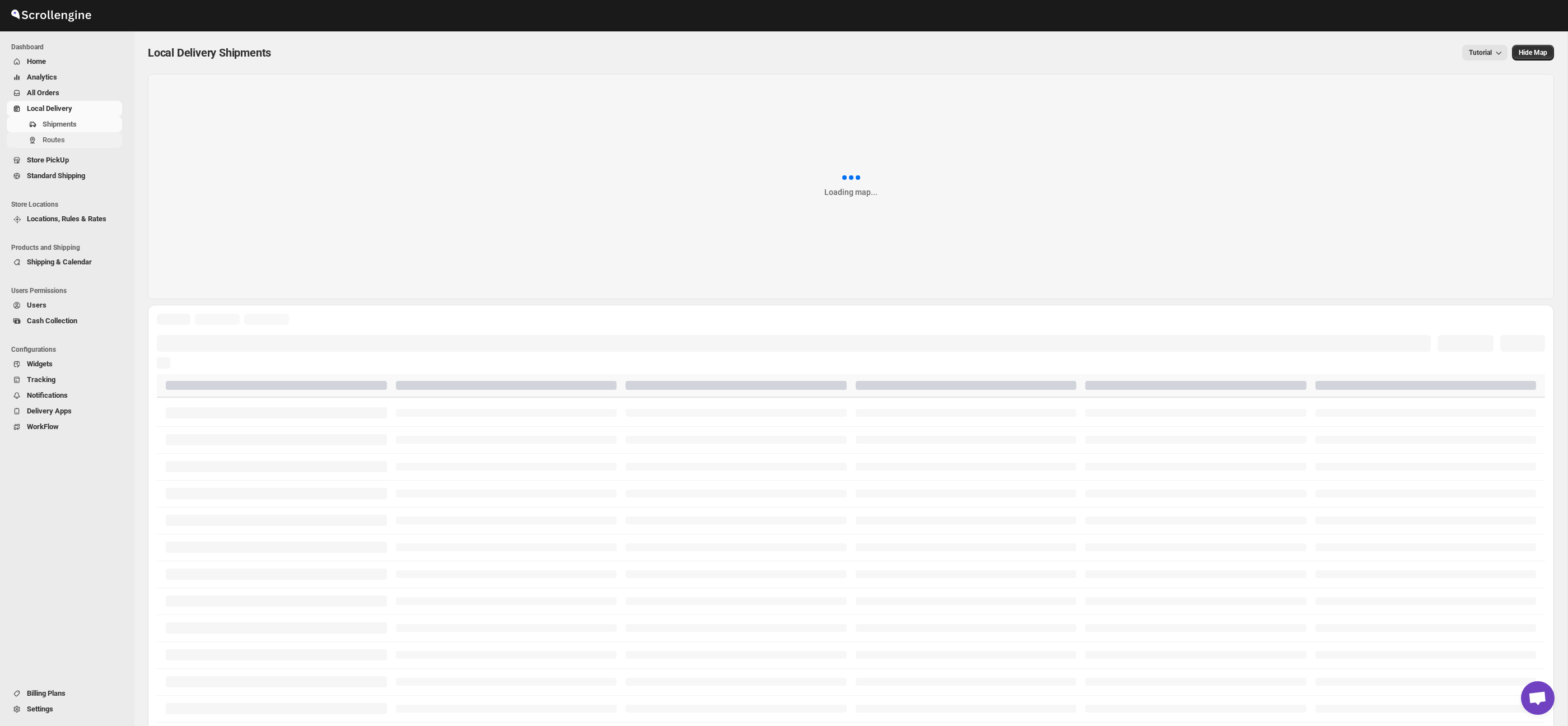
click at [75, 141] on span "Routes" at bounding box center [81, 139] width 77 height 11
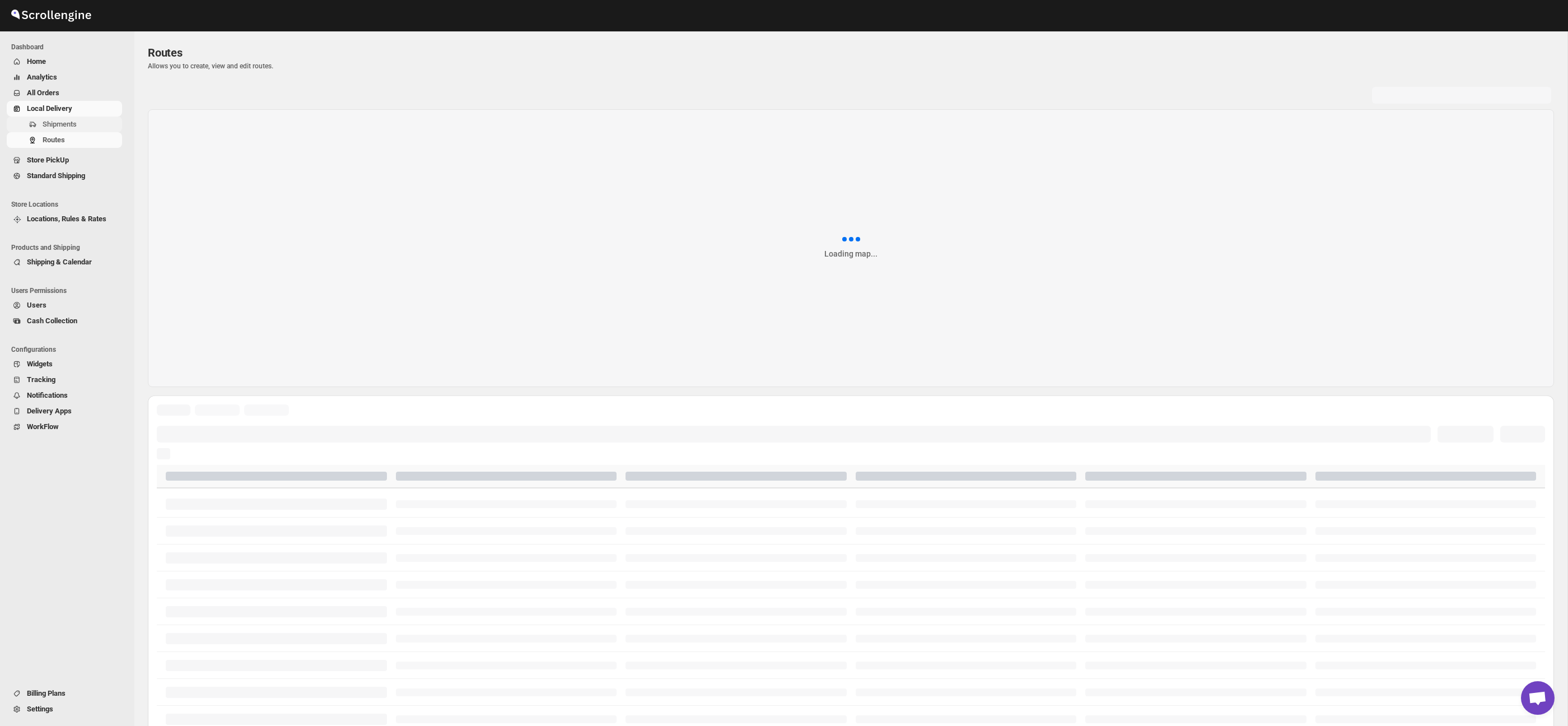
click at [71, 124] on span "Shipments" at bounding box center [59, 124] width 35 height 8
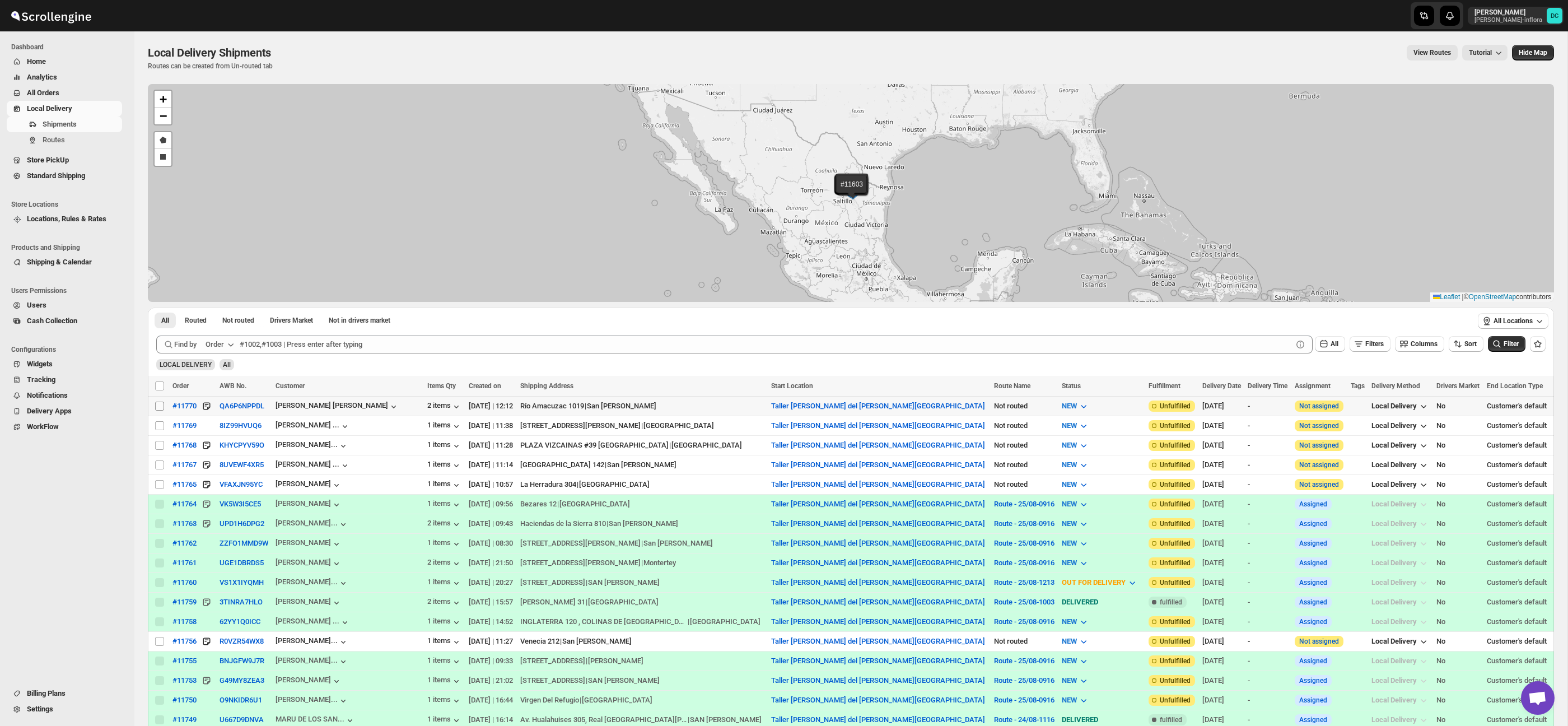
click at [160, 407] on input "Select shipment" at bounding box center [159, 406] width 9 height 9
checkbox input "true"
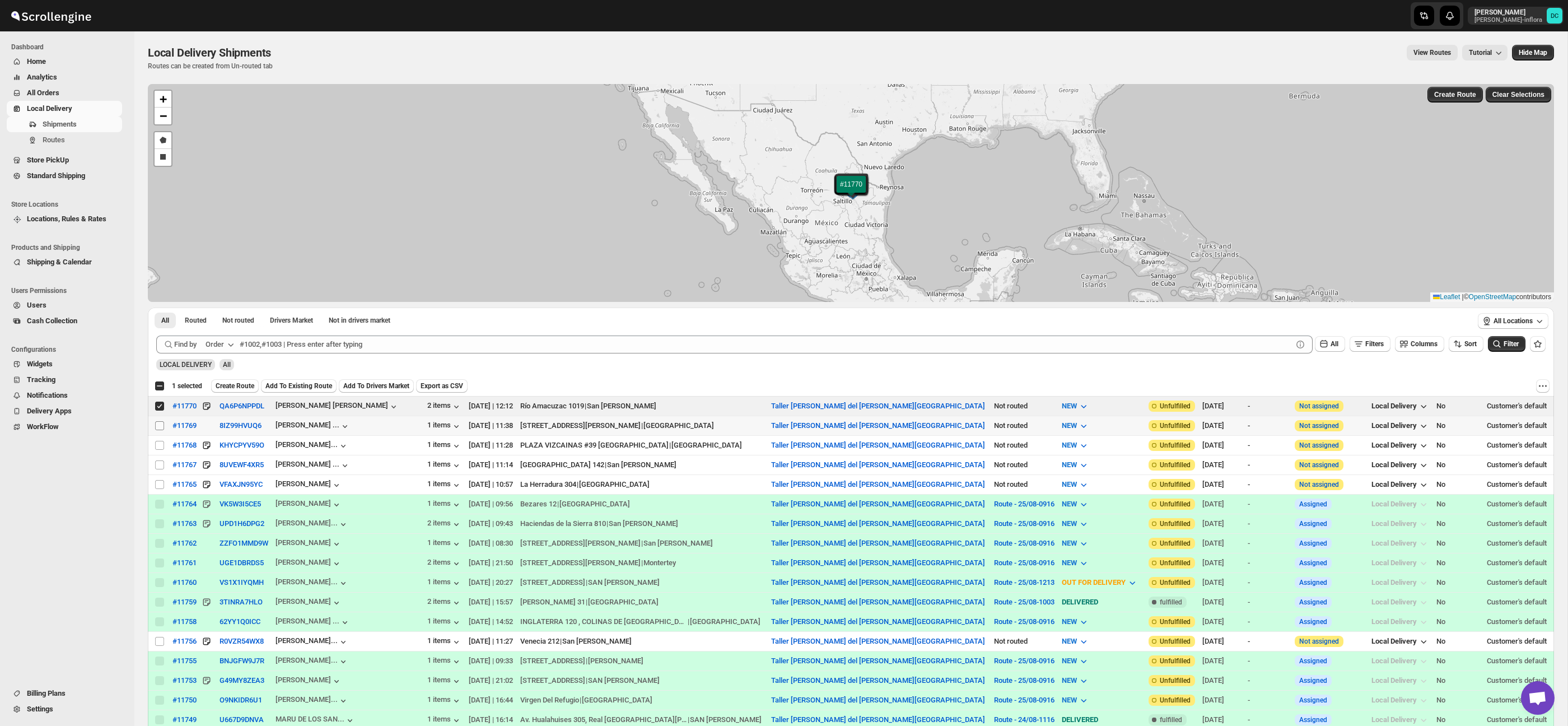
click at [159, 426] on input "Select shipment" at bounding box center [159, 425] width 9 height 9
checkbox input "true"
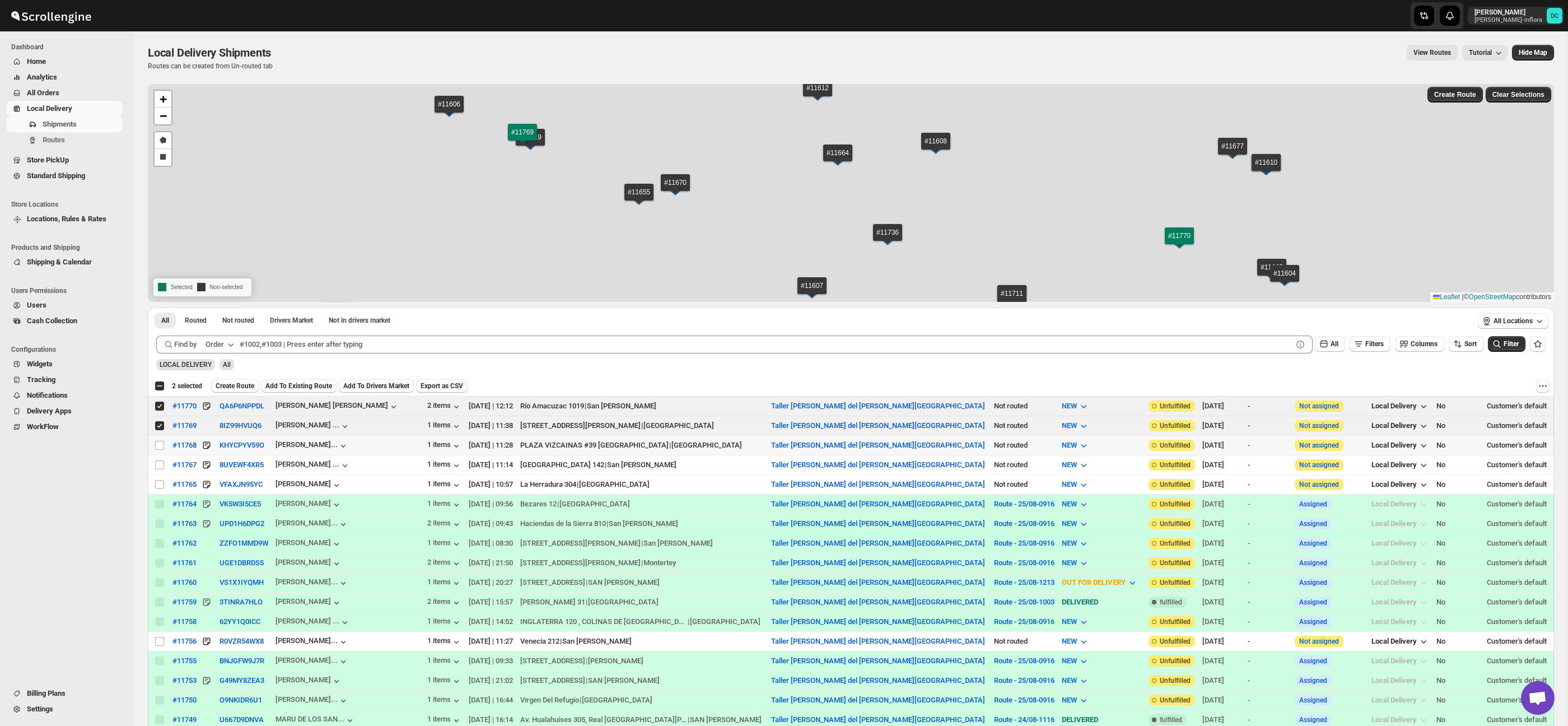
drag, startPoint x: 159, startPoint y: 445, endPoint x: 159, endPoint y: 451, distance: 6.0
click at [159, 445] on input "Select shipment" at bounding box center [159, 445] width 9 height 9
checkbox input "true"
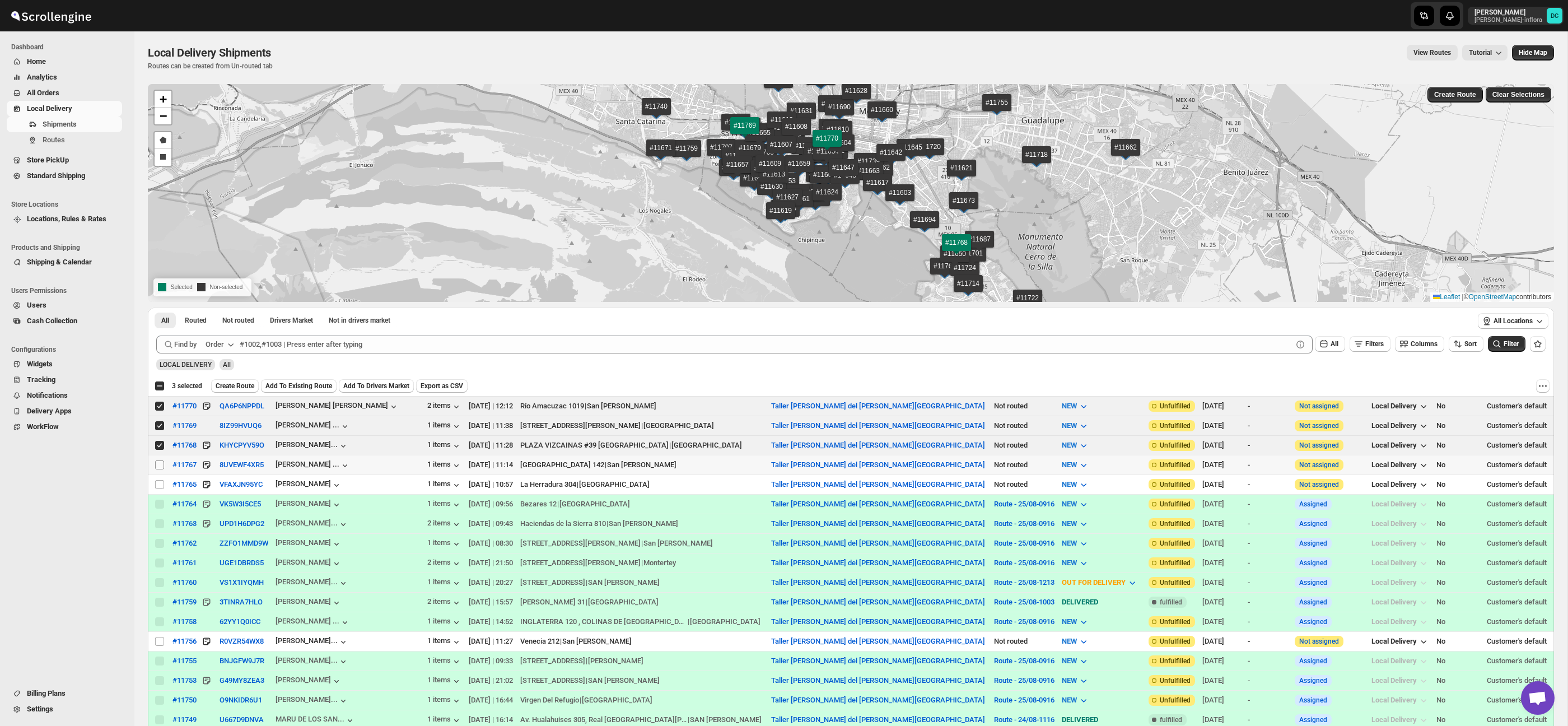
click at [158, 467] on input "Select shipment" at bounding box center [159, 464] width 9 height 9
checkbox input "true"
click at [327, 382] on span "Add To Existing Route" at bounding box center [298, 386] width 66 height 9
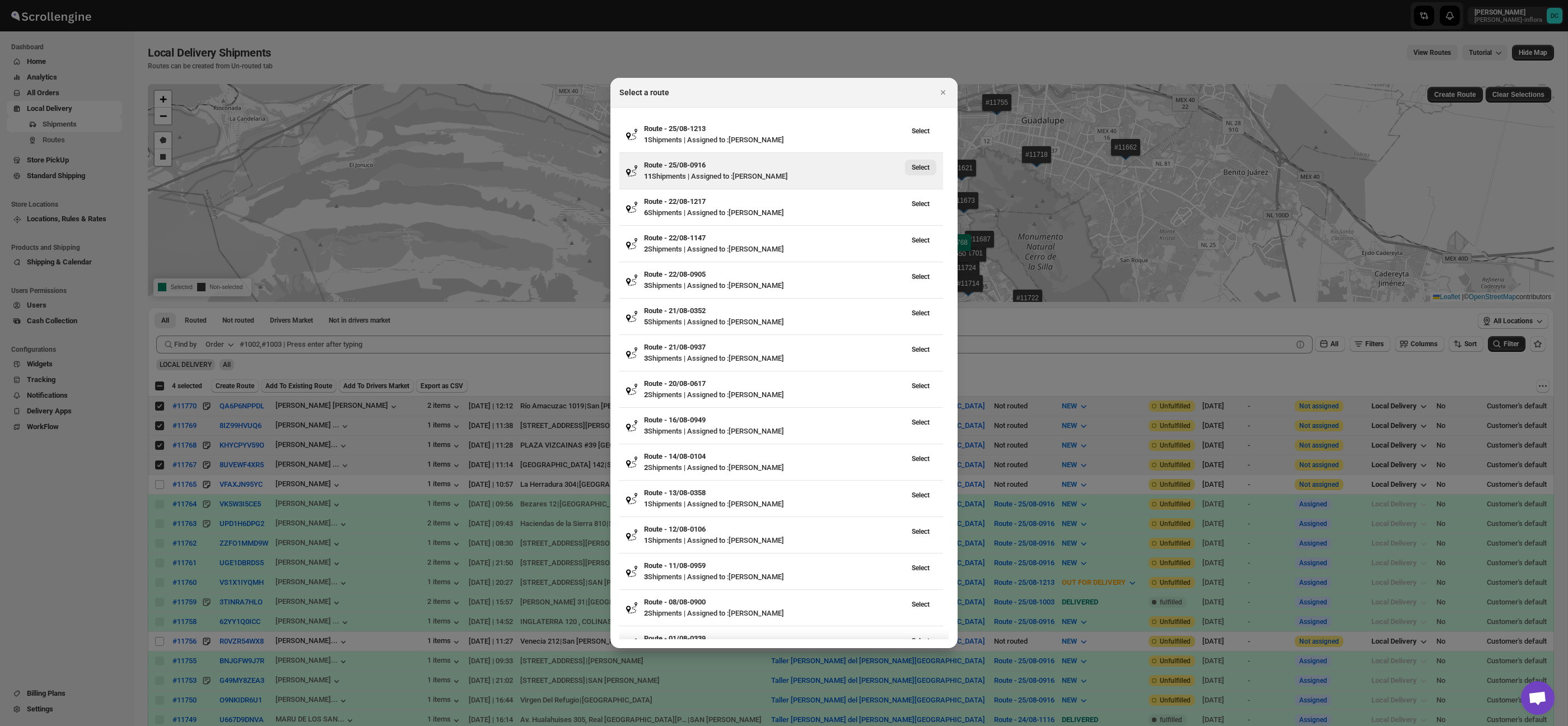
click at [926, 165] on span "Select" at bounding box center [921, 167] width 18 height 9
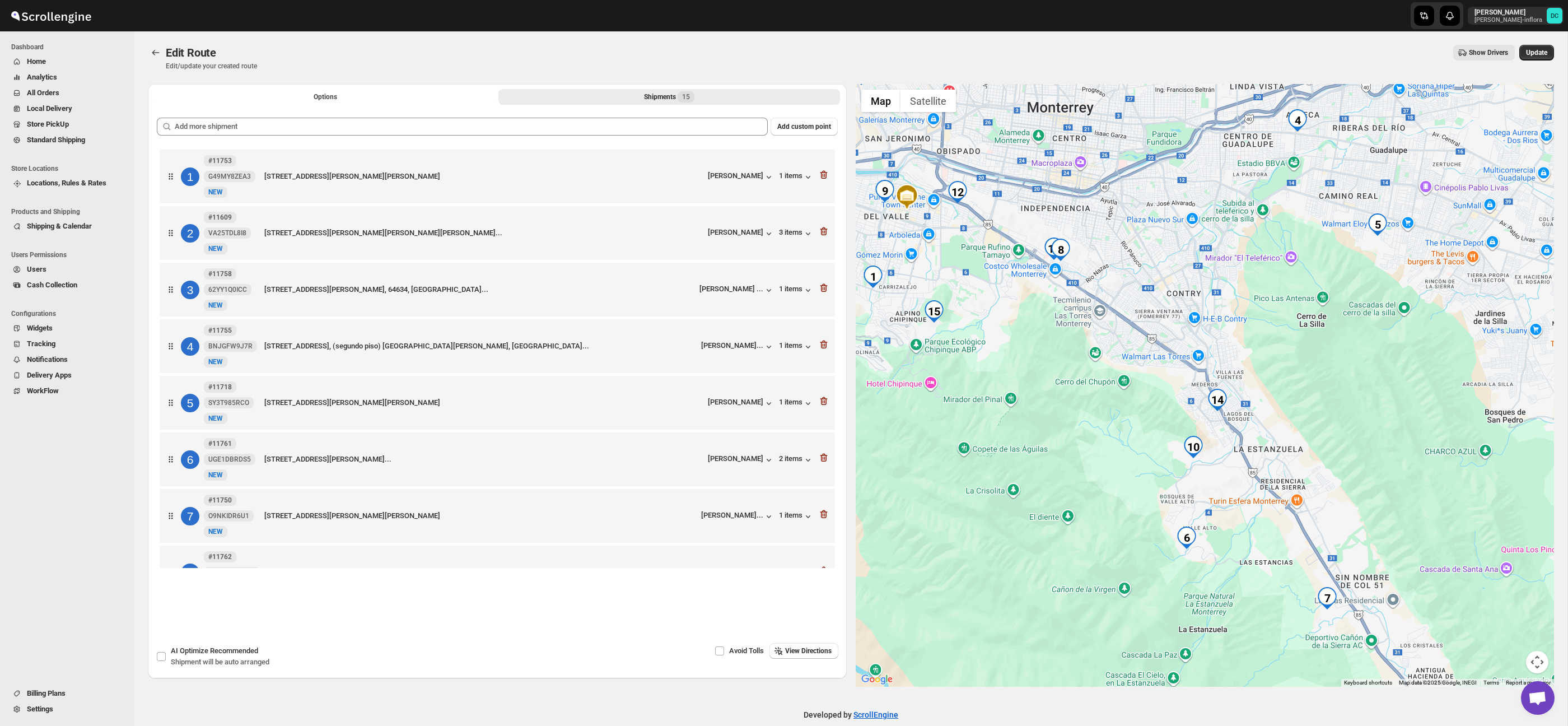
drag, startPoint x: 1381, startPoint y: 531, endPoint x: 1277, endPoint y: 500, distance: 108.5
click at [1277, 500] on div at bounding box center [1205, 385] width 699 height 602
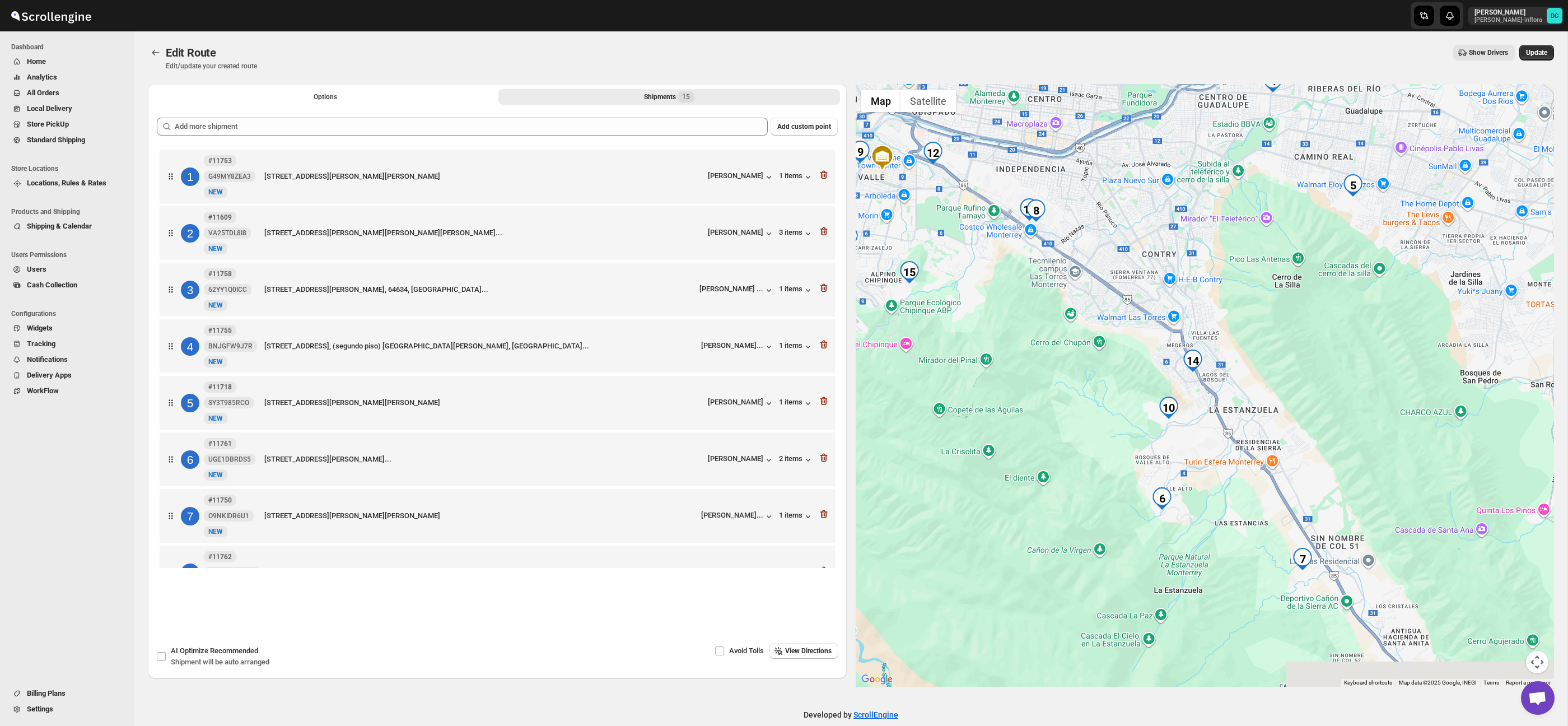
drag, startPoint x: 1327, startPoint y: 518, endPoint x: 1273, endPoint y: 471, distance: 71.6
click at [1294, 475] on div at bounding box center [1205, 385] width 699 height 602
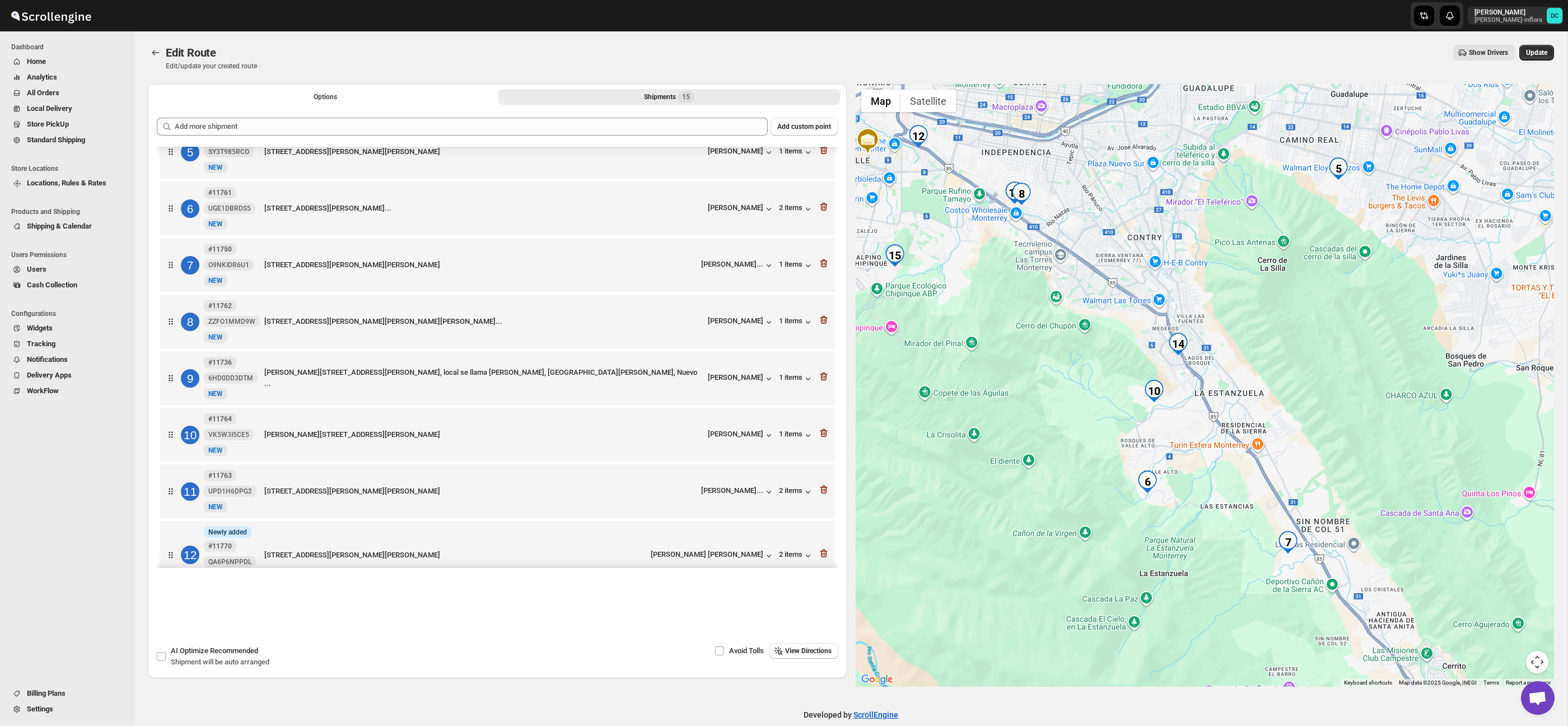
scroll to position [252, 0]
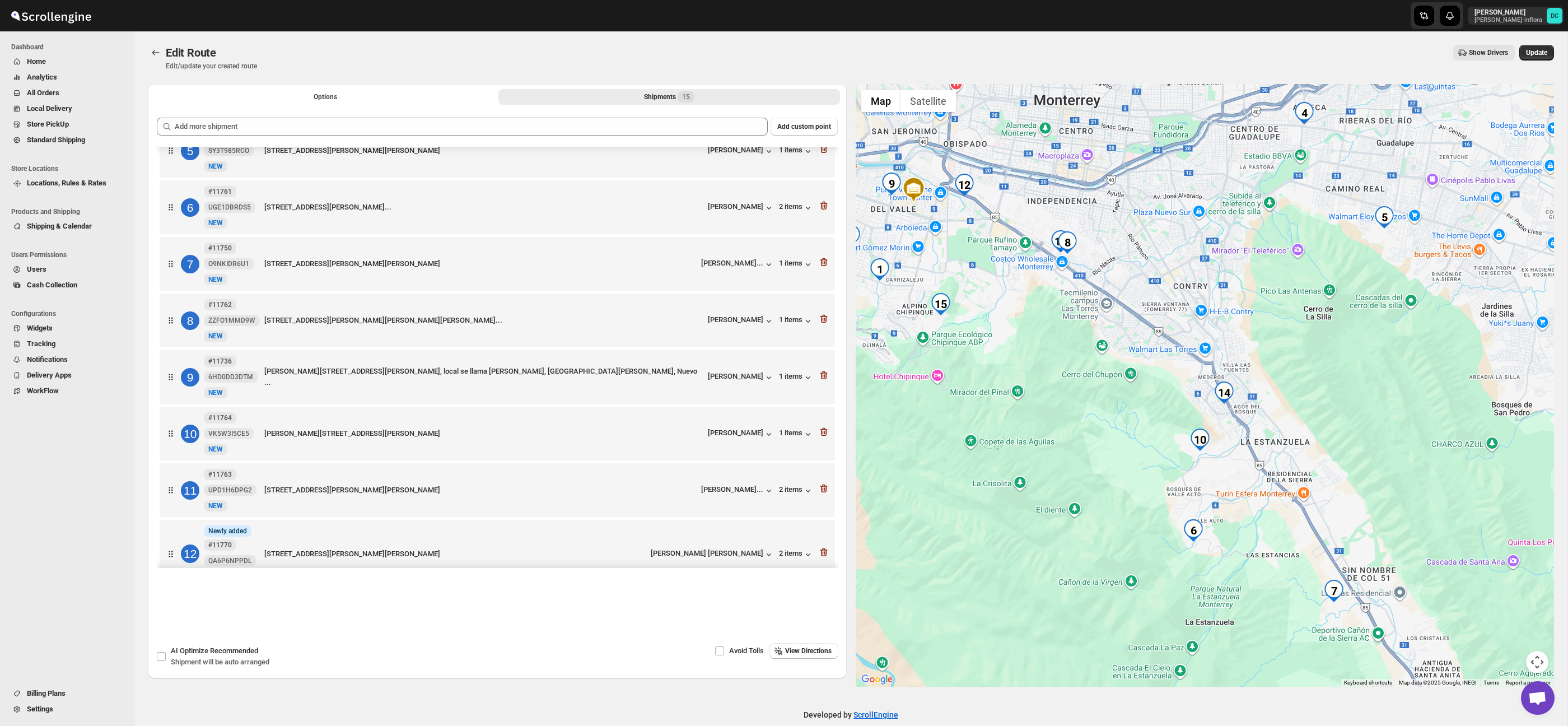
drag, startPoint x: 1026, startPoint y: 325, endPoint x: 1076, endPoint y: 379, distance: 73.6
click at [1076, 379] on div at bounding box center [1205, 385] width 699 height 602
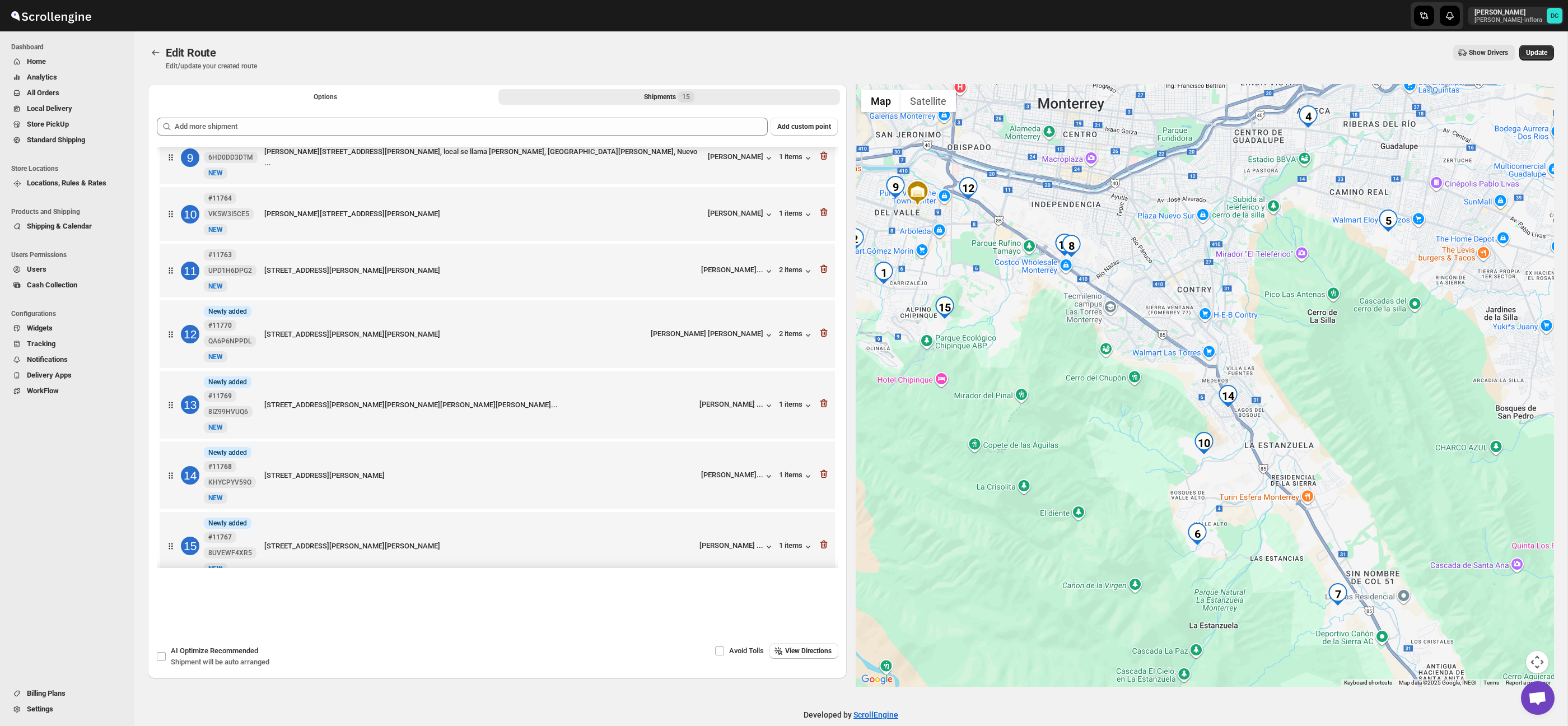
scroll to position [481, 0]
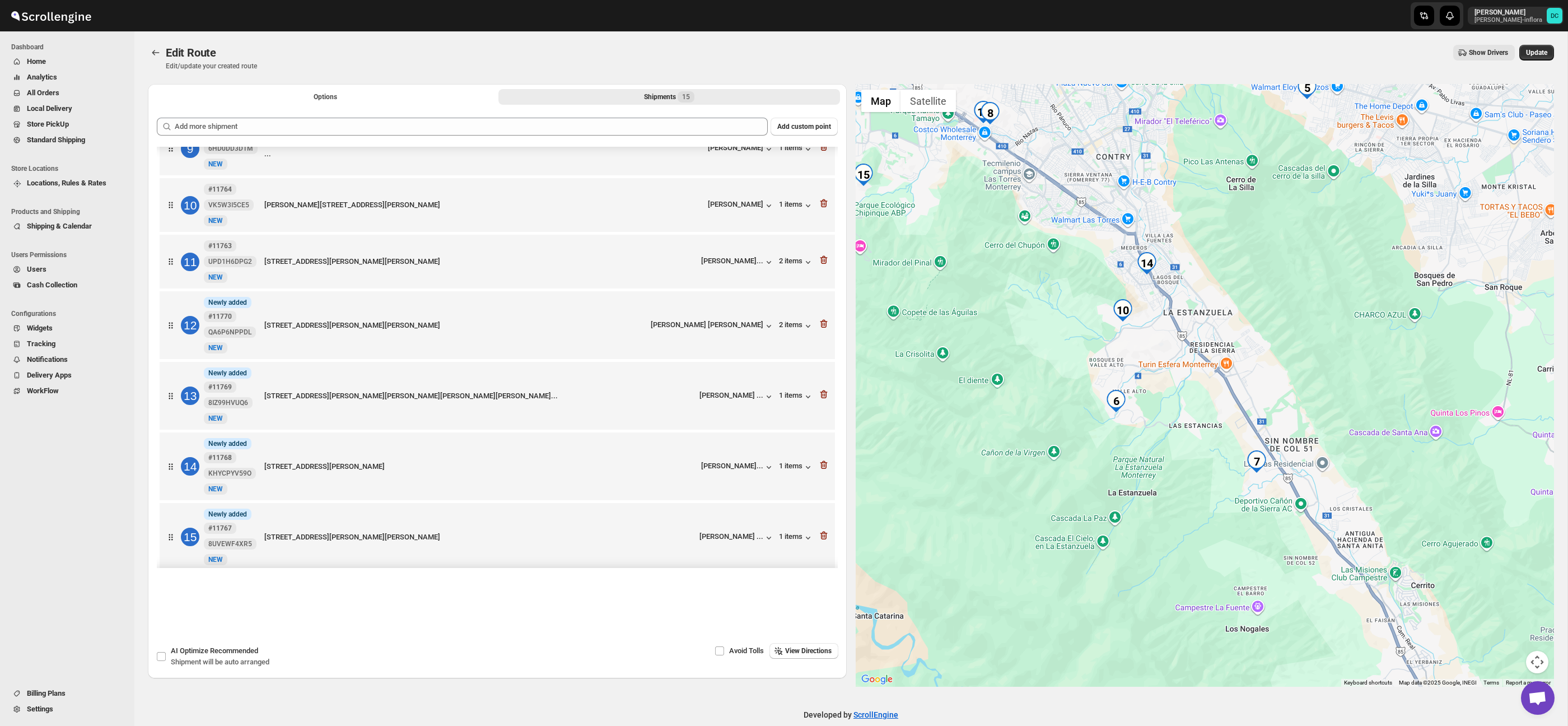
drag, startPoint x: 1400, startPoint y: 500, endPoint x: 1320, endPoint y: 370, distance: 152.6
click at [1320, 370] on div at bounding box center [1205, 385] width 699 height 602
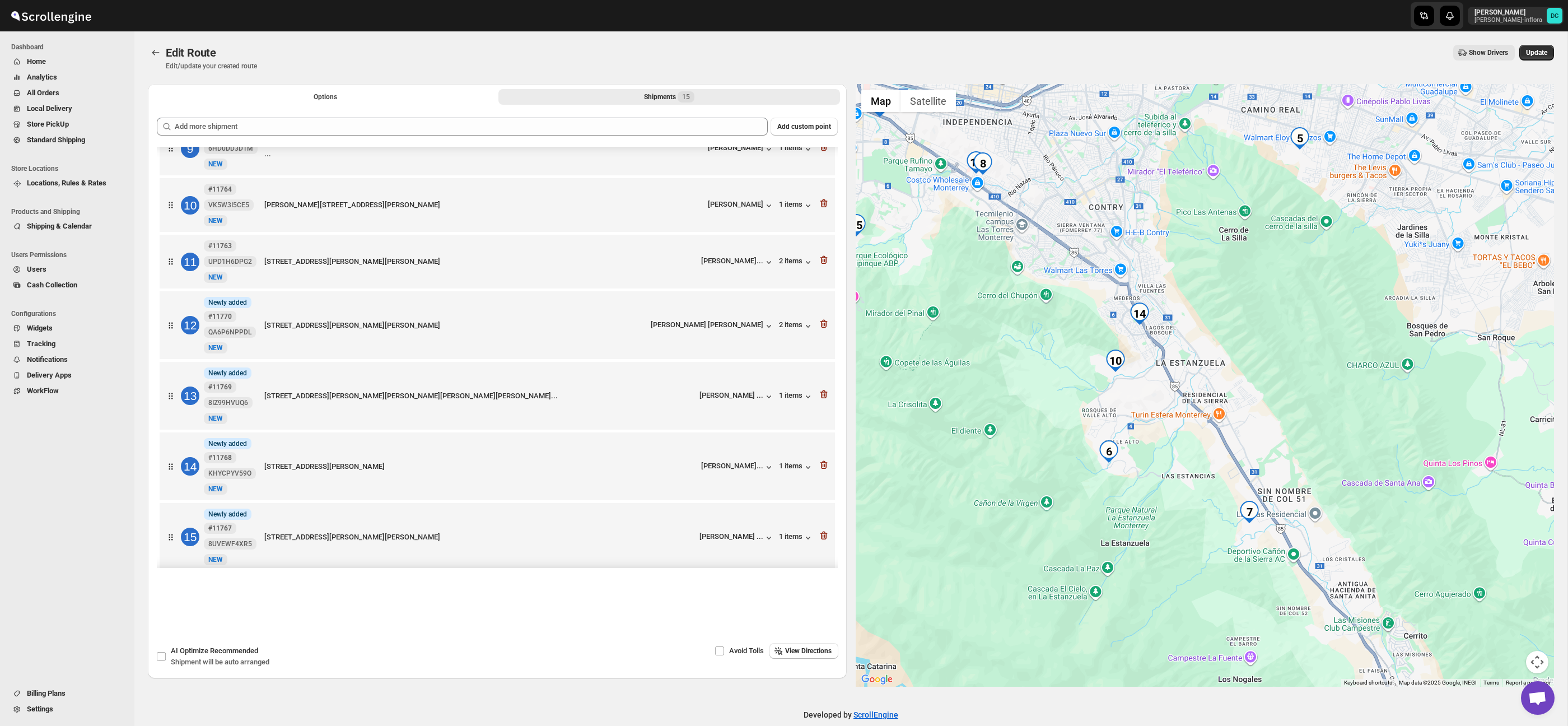
drag, startPoint x: 1302, startPoint y: 327, endPoint x: 1239, endPoint y: 367, distance: 74.6
click at [1303, 399] on div at bounding box center [1205, 385] width 699 height 602
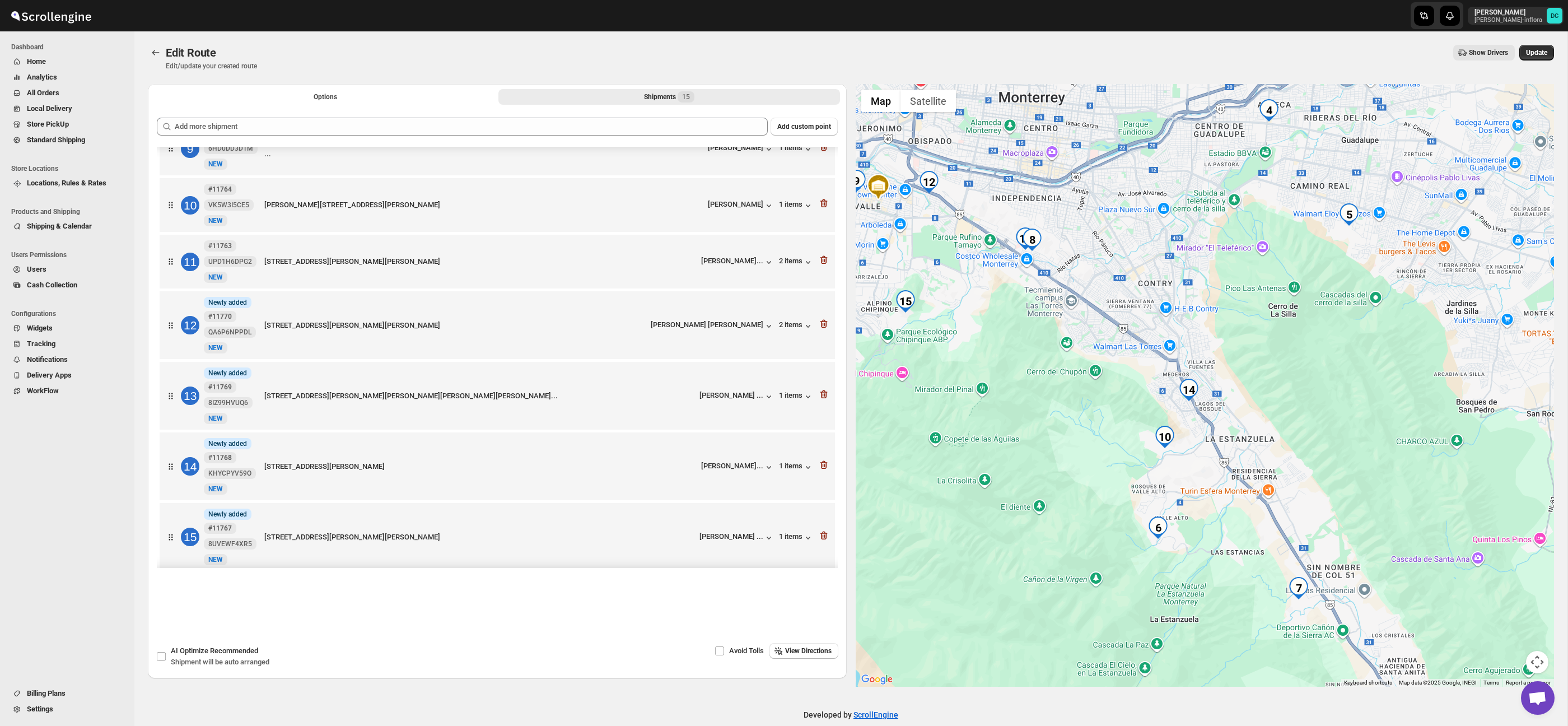
drag, startPoint x: 1087, startPoint y: 352, endPoint x: 1151, endPoint y: 429, distance: 100.1
click at [1151, 430] on div at bounding box center [1205, 385] width 699 height 602
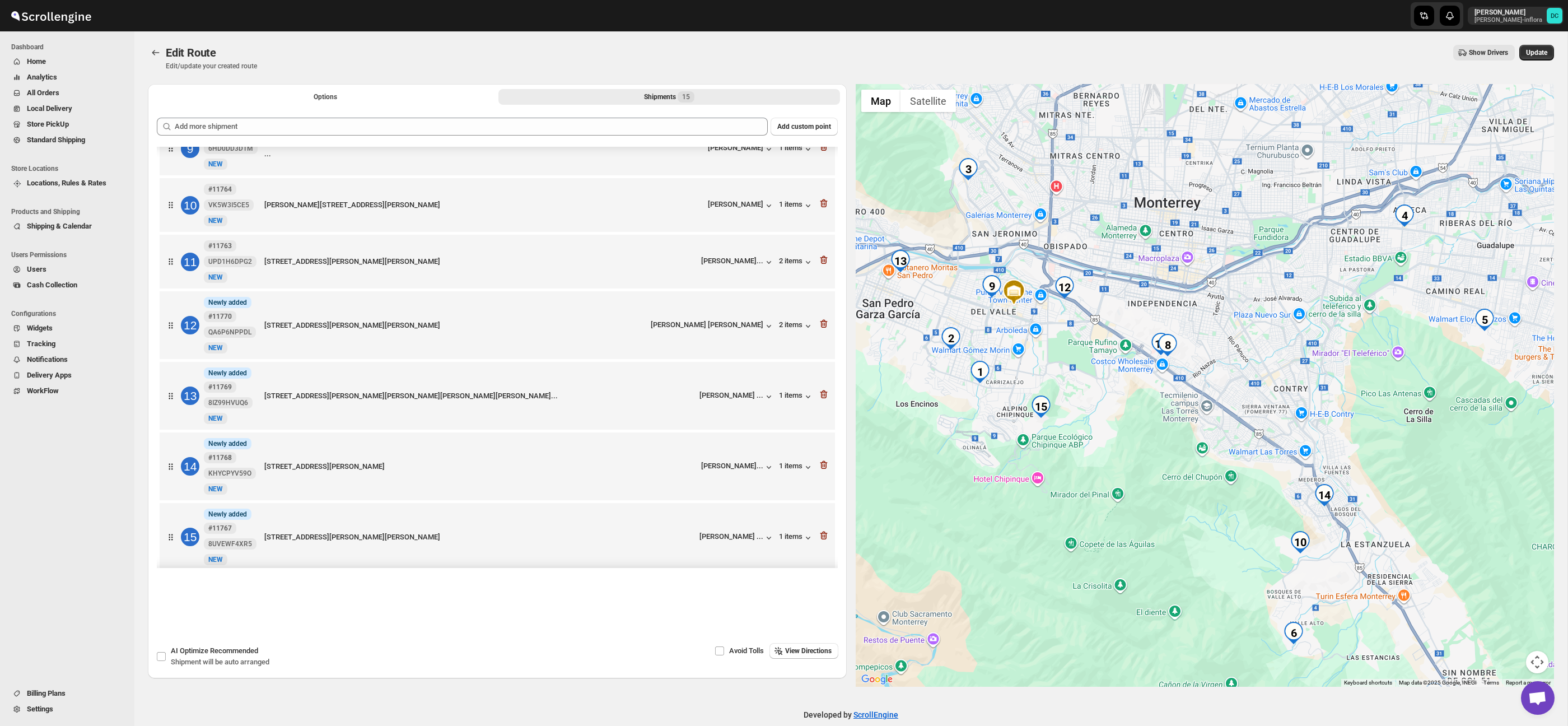
drag, startPoint x: 1132, startPoint y: 355, endPoint x: 674, endPoint y: 417, distance: 462.2
click at [1222, 412] on div at bounding box center [1205, 385] width 699 height 602
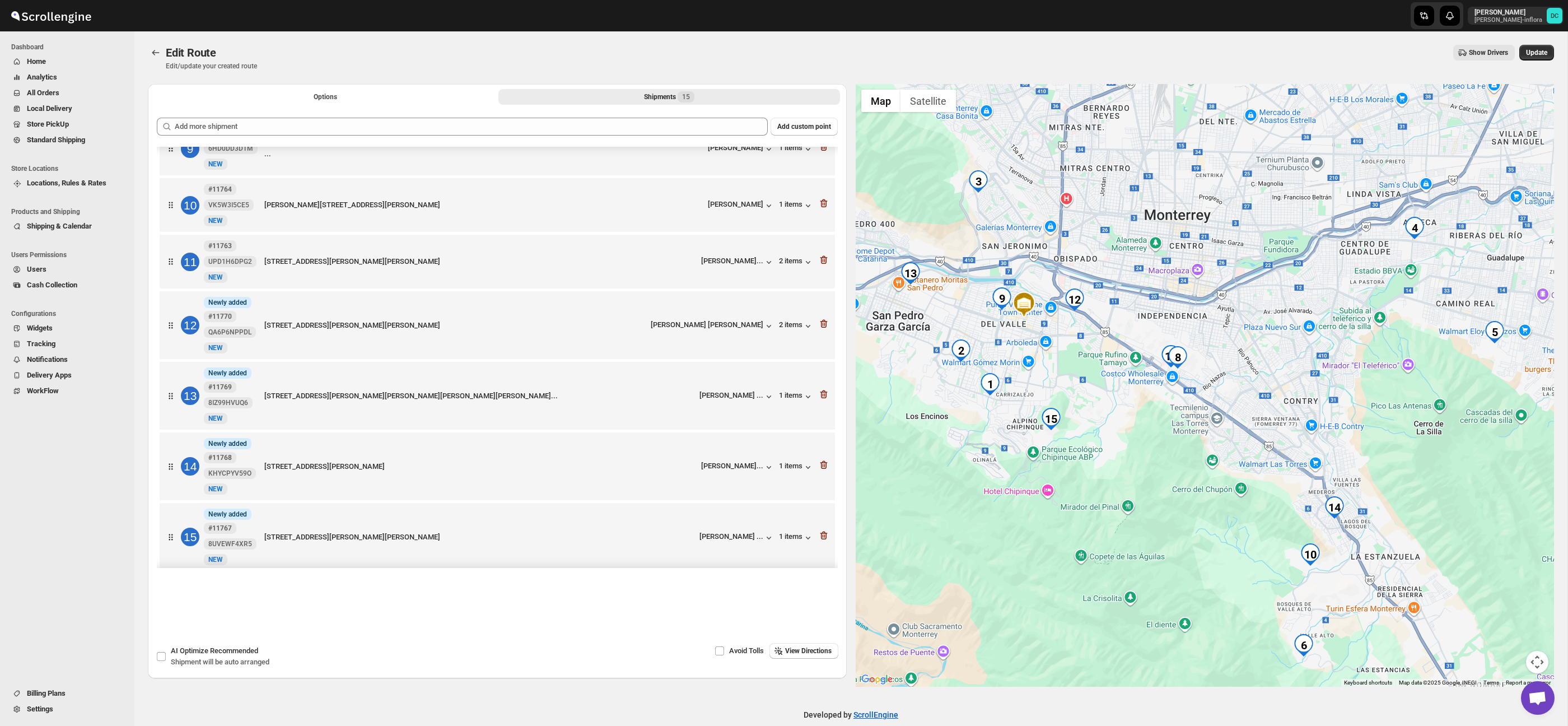
scroll to position [501, 0]
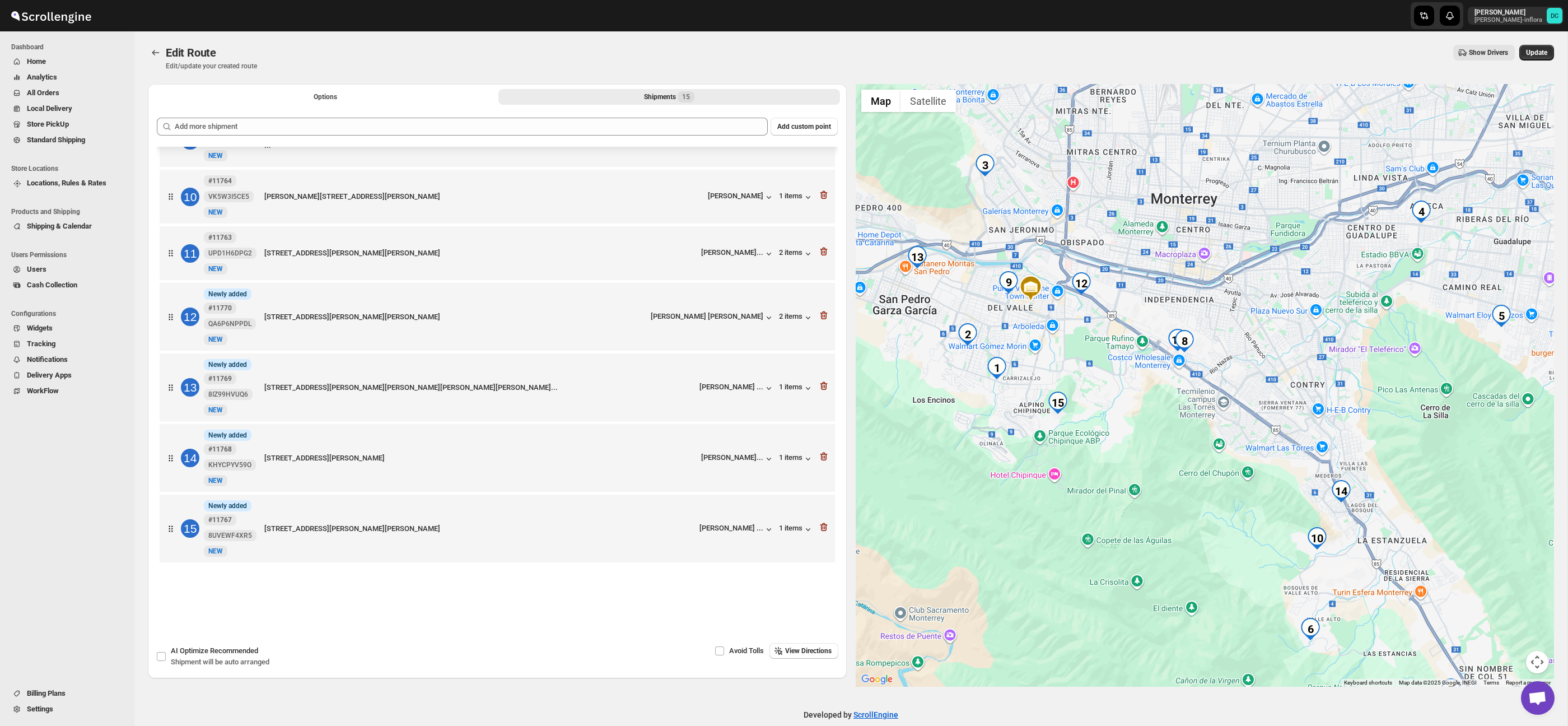
drag, startPoint x: 1098, startPoint y: 387, endPoint x: 1106, endPoint y: 371, distance: 17.9
click at [1106, 371] on div at bounding box center [1205, 385] width 699 height 602
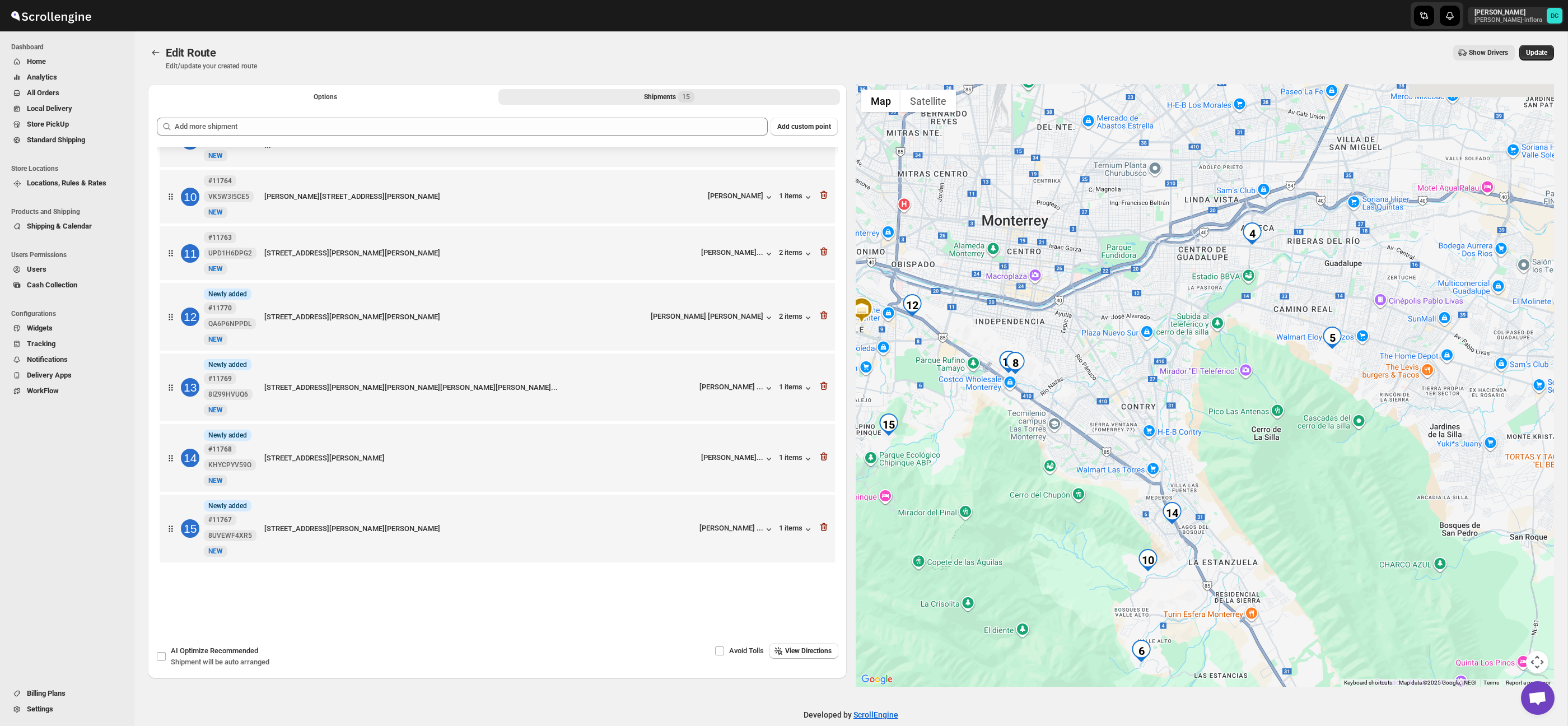
drag, startPoint x: 1297, startPoint y: 387, endPoint x: 1126, endPoint y: 408, distance: 172.3
click at [1126, 408] on div at bounding box center [1205, 385] width 699 height 602
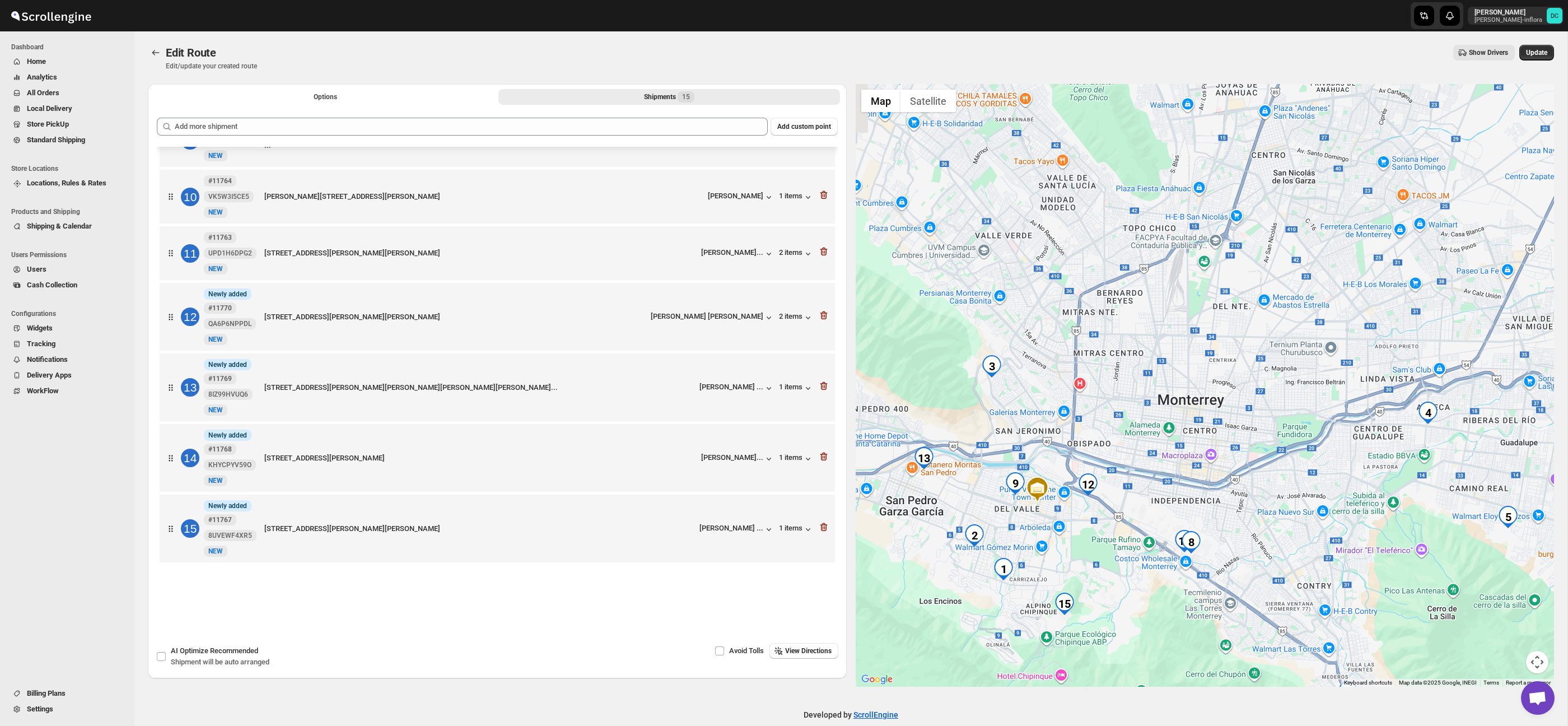
drag, startPoint x: 1076, startPoint y: 343, endPoint x: 1247, endPoint y: 513, distance: 241.1
click at [1247, 513] on div at bounding box center [1205, 385] width 699 height 602
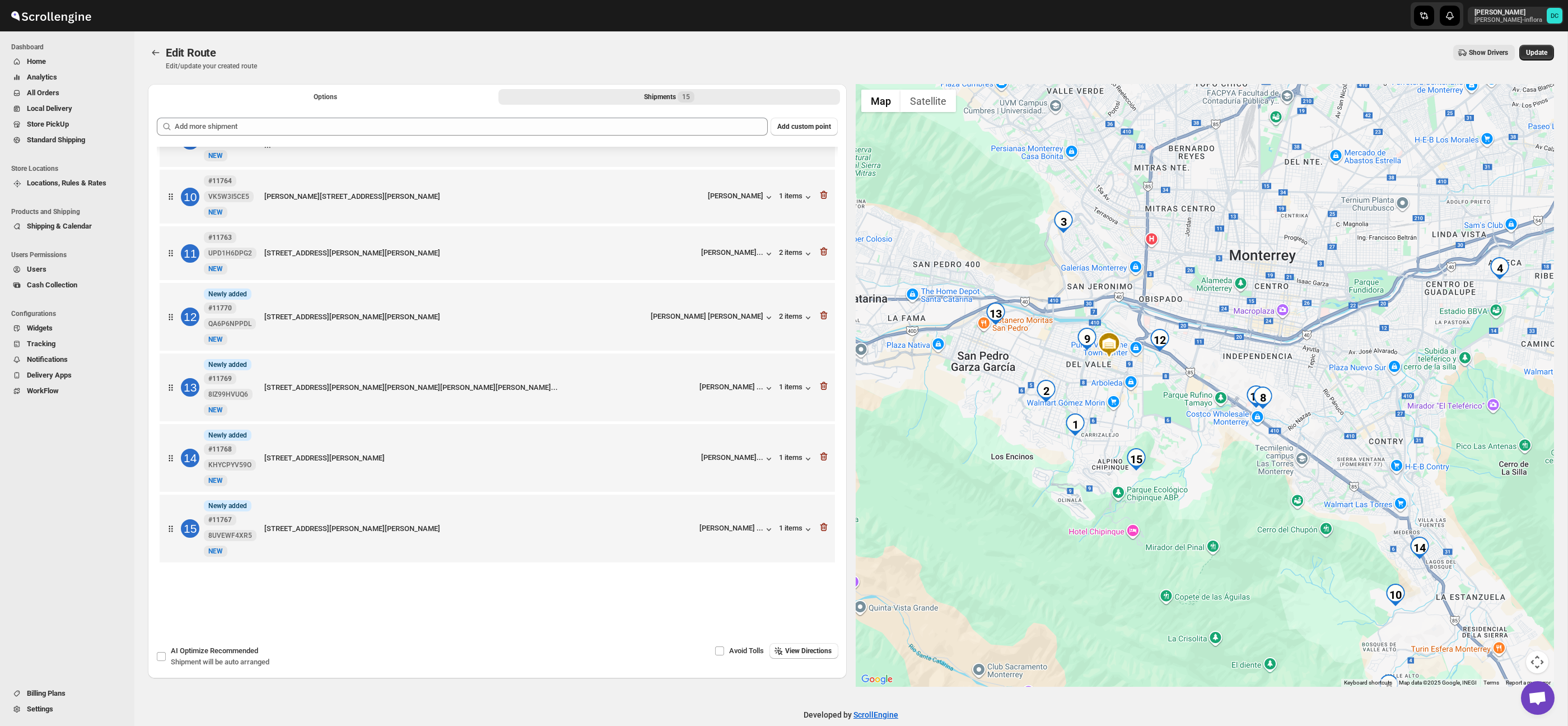
drag, startPoint x: 1195, startPoint y: 480, endPoint x: 1254, endPoint y: 365, distance: 129.3
click at [1254, 366] on div at bounding box center [1205, 385] width 699 height 602
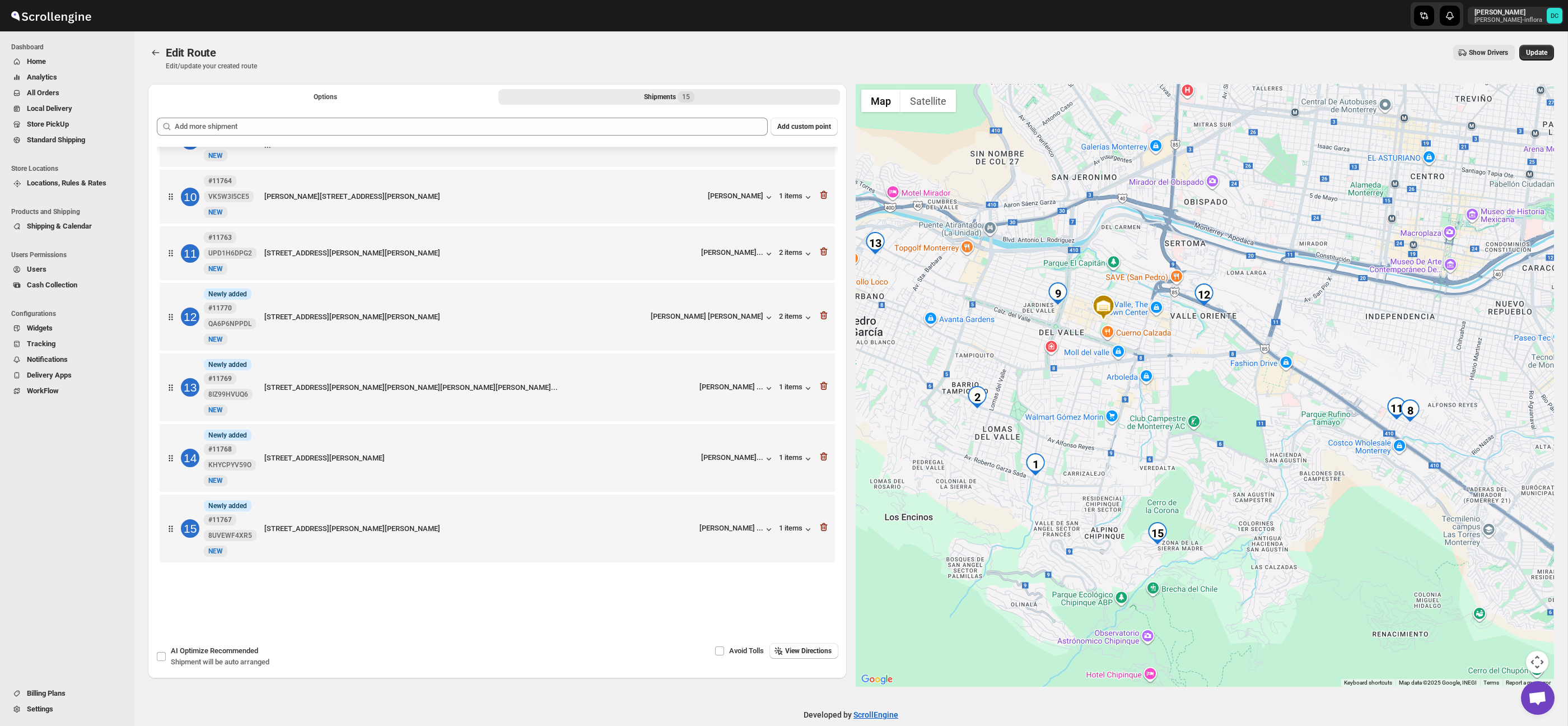
scroll to position [16, 0]
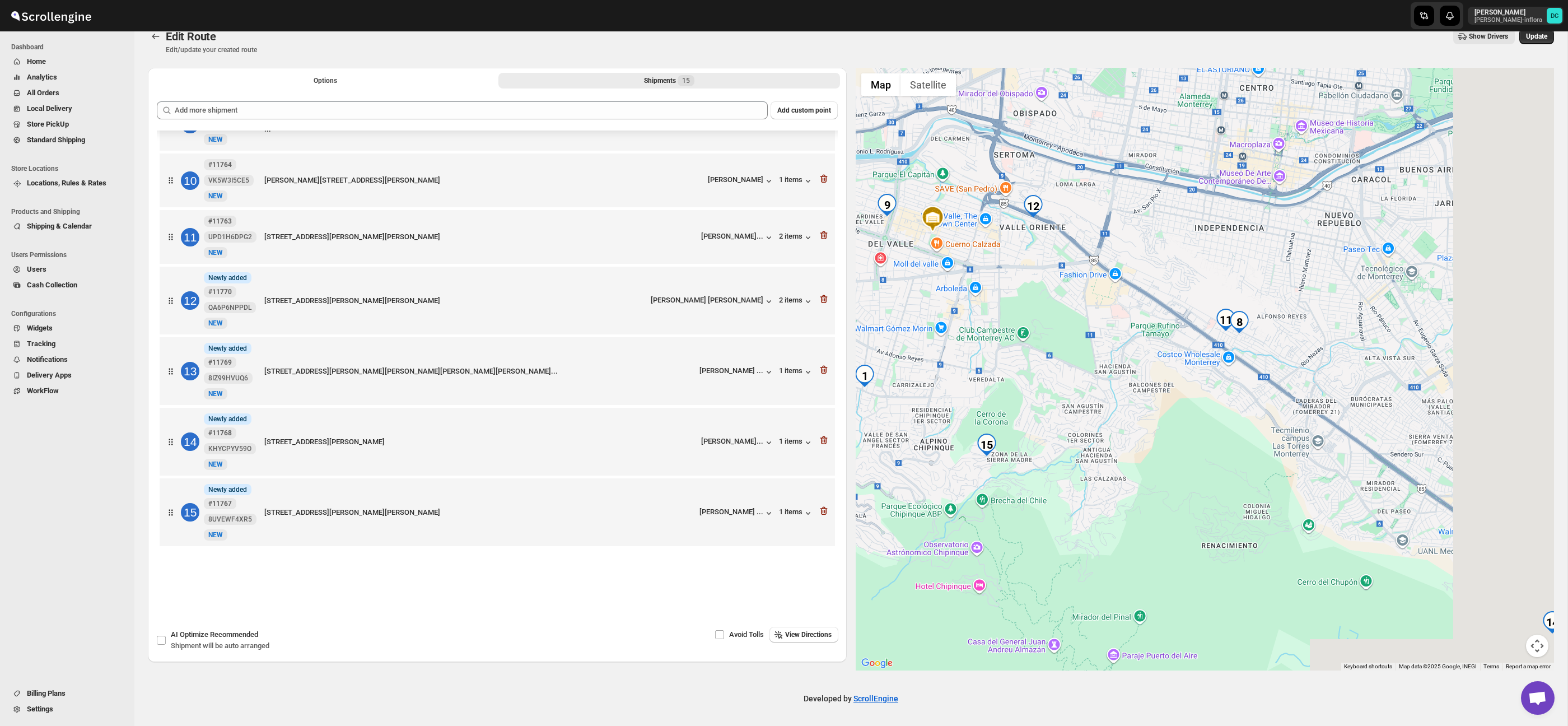
drag, startPoint x: 1297, startPoint y: 499, endPoint x: 1130, endPoint y: 424, distance: 183.1
click at [1112, 421] on div at bounding box center [1205, 369] width 699 height 602
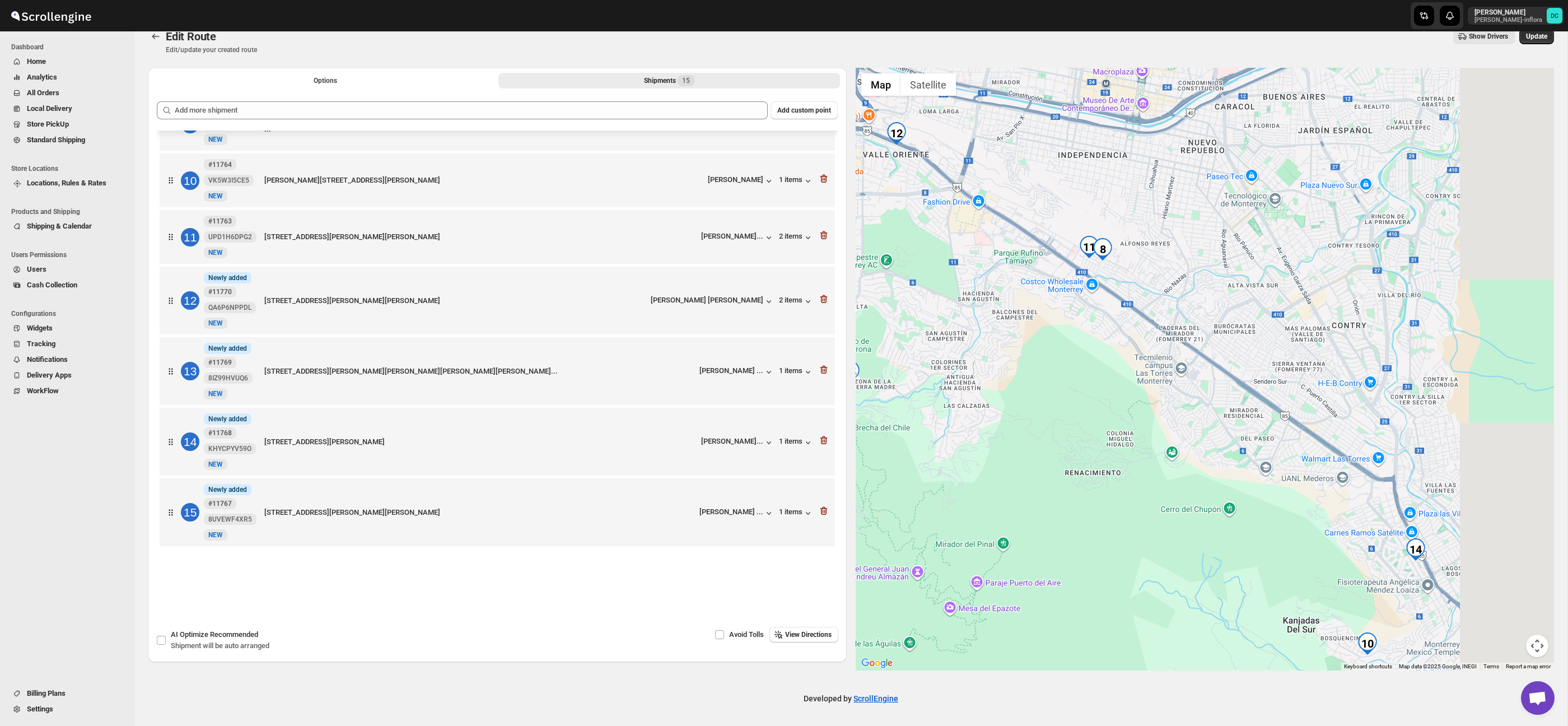
drag, startPoint x: 1284, startPoint y: 406, endPoint x: 1219, endPoint y: 368, distance: 75.3
click at [1220, 368] on div at bounding box center [1205, 369] width 699 height 602
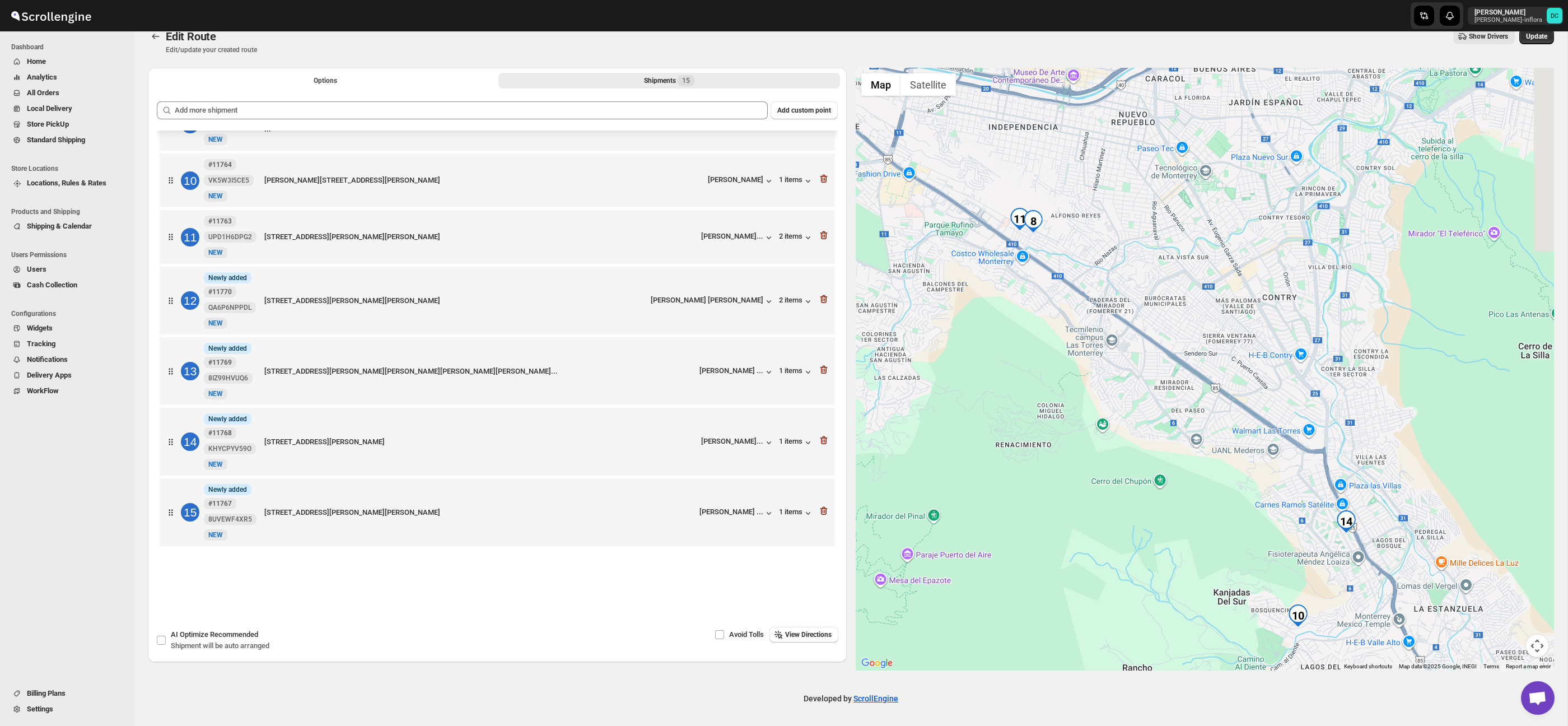
drag, startPoint x: 1283, startPoint y: 426, endPoint x: 1214, endPoint y: 398, distance: 74.5
click at [1214, 398] on div at bounding box center [1205, 369] width 699 height 602
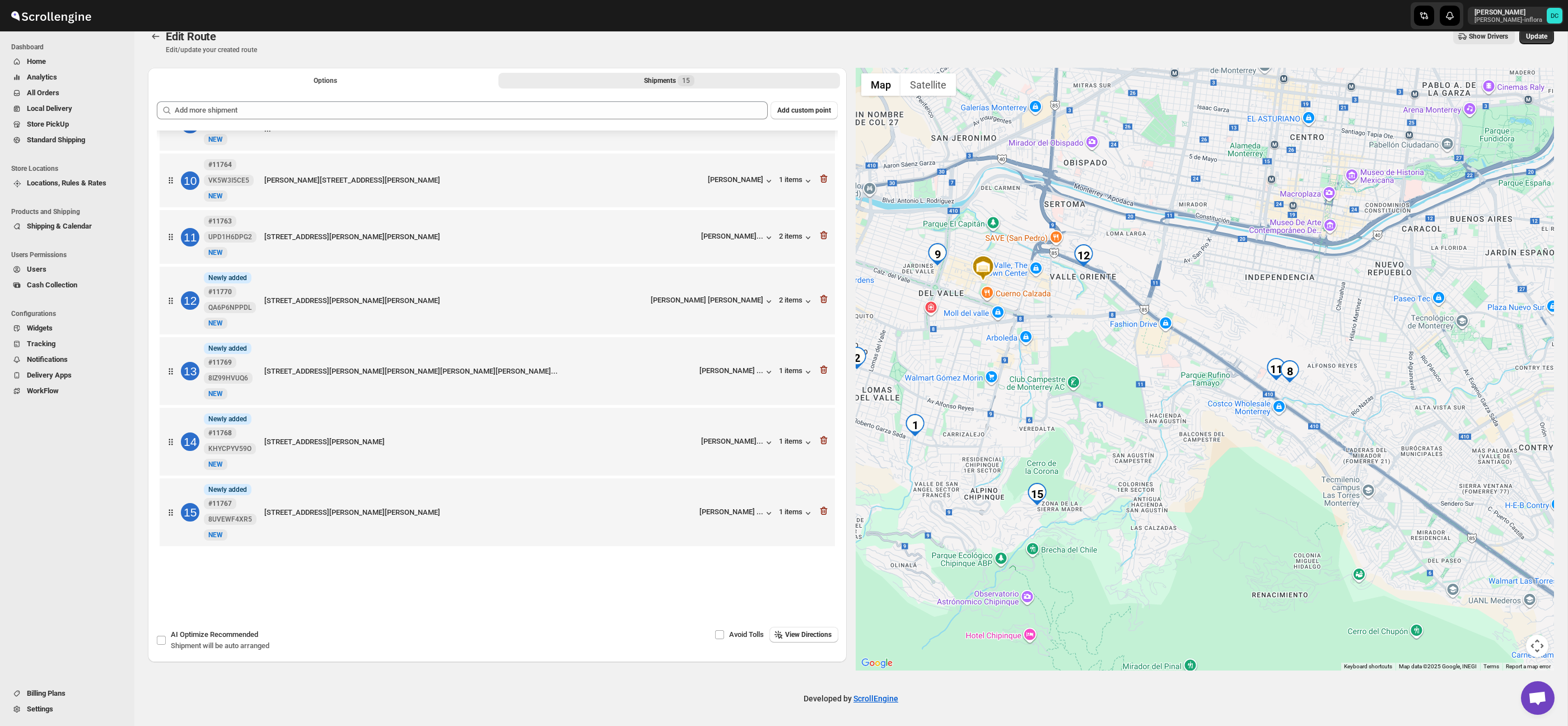
drag, startPoint x: 989, startPoint y: 295, endPoint x: 1246, endPoint y: 443, distance: 296.6
click at [1246, 443] on div at bounding box center [1205, 369] width 699 height 602
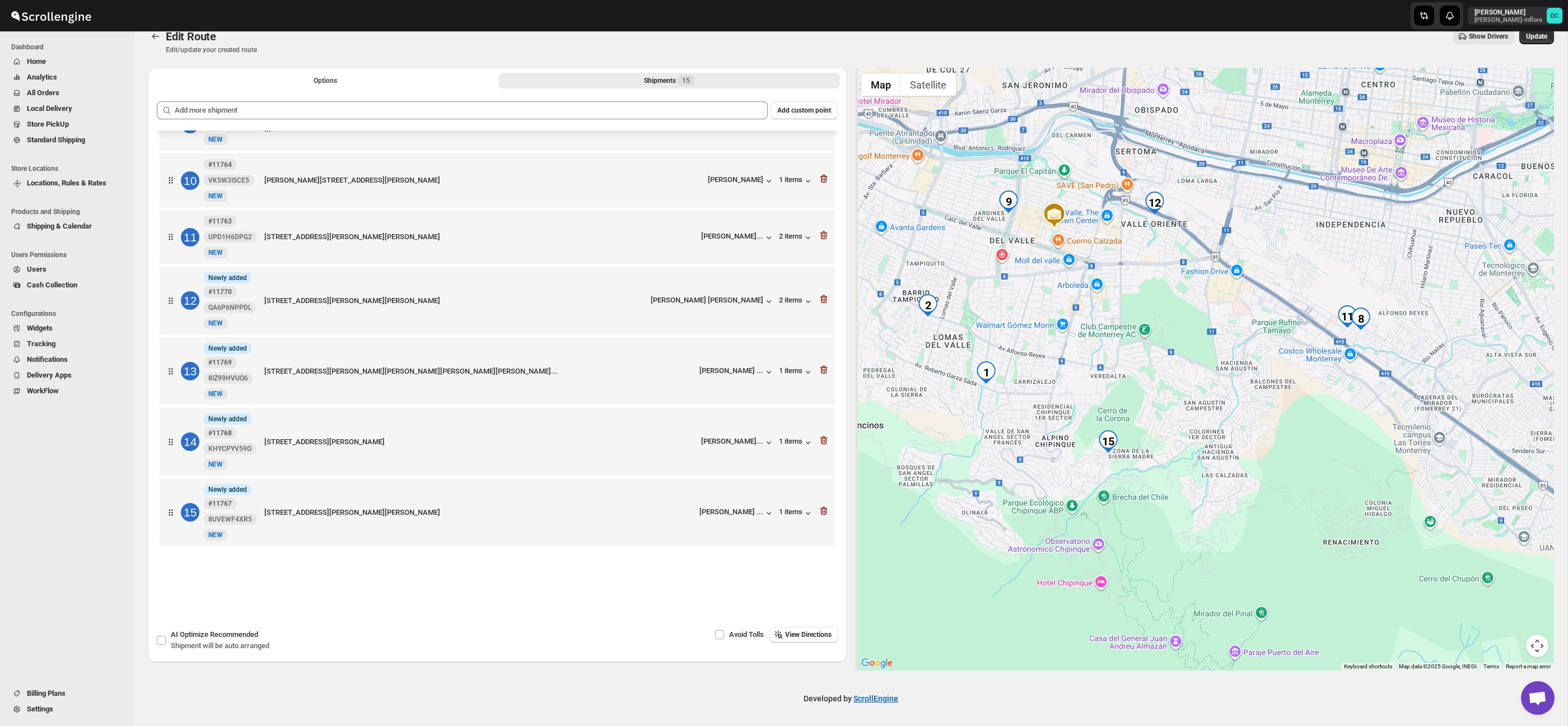
drag, startPoint x: 1123, startPoint y: 435, endPoint x: 1187, endPoint y: 386, distance: 80.6
click at [1183, 385] on div at bounding box center [1205, 369] width 699 height 602
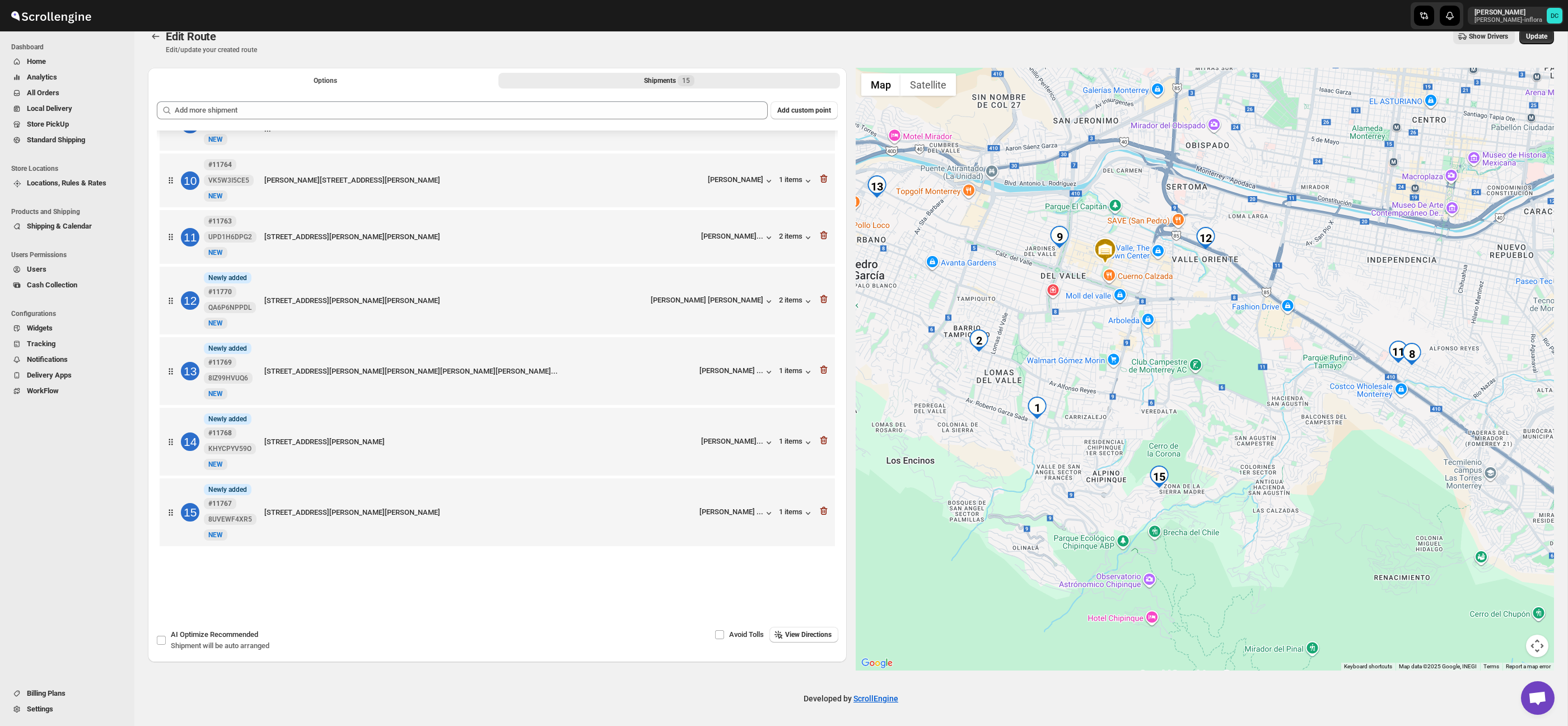
drag, startPoint x: 1126, startPoint y: 352, endPoint x: 1155, endPoint y: 413, distance: 67.5
click at [1155, 413] on div at bounding box center [1205, 369] width 699 height 602
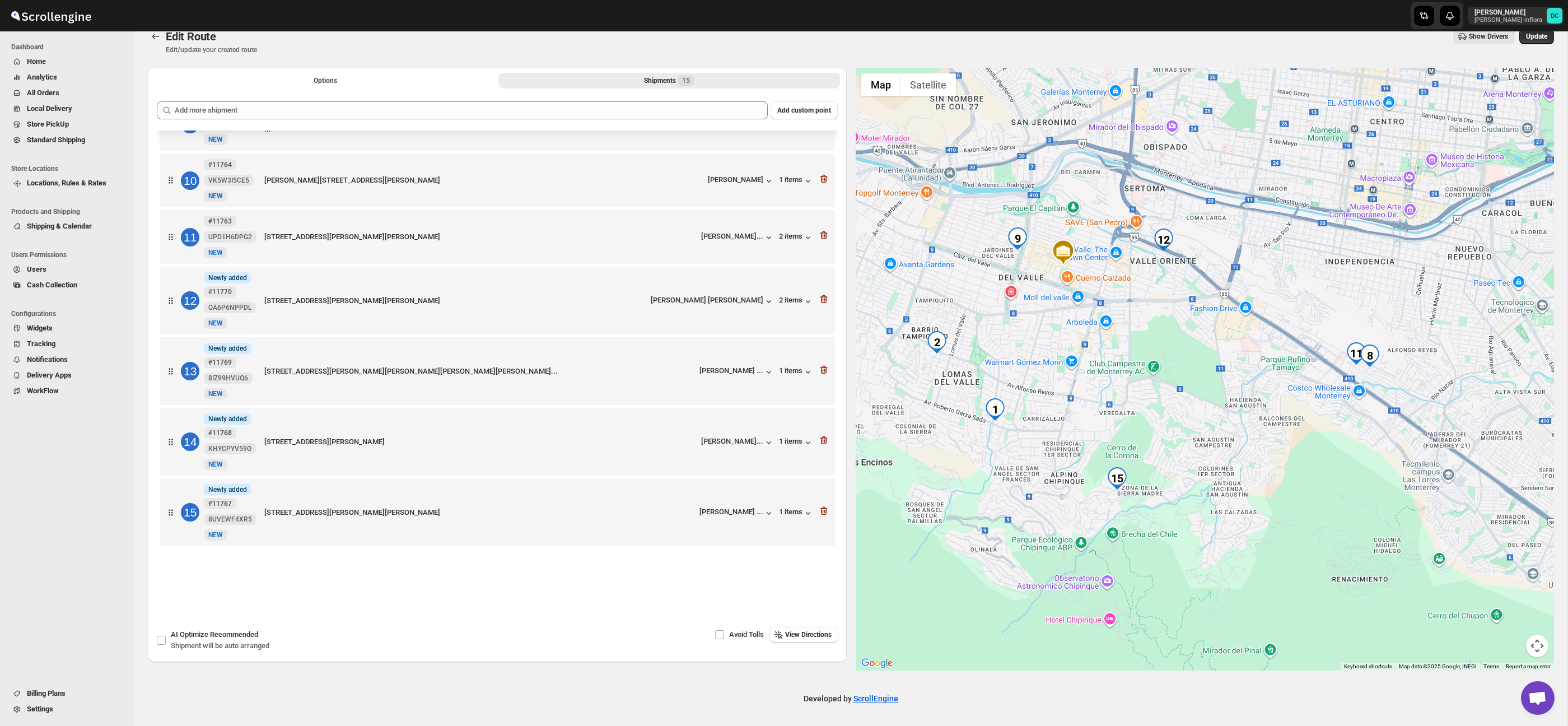
drag, startPoint x: 1249, startPoint y: 421, endPoint x: 1226, endPoint y: 412, distance: 24.7
click at [1227, 412] on div at bounding box center [1205, 369] width 699 height 602
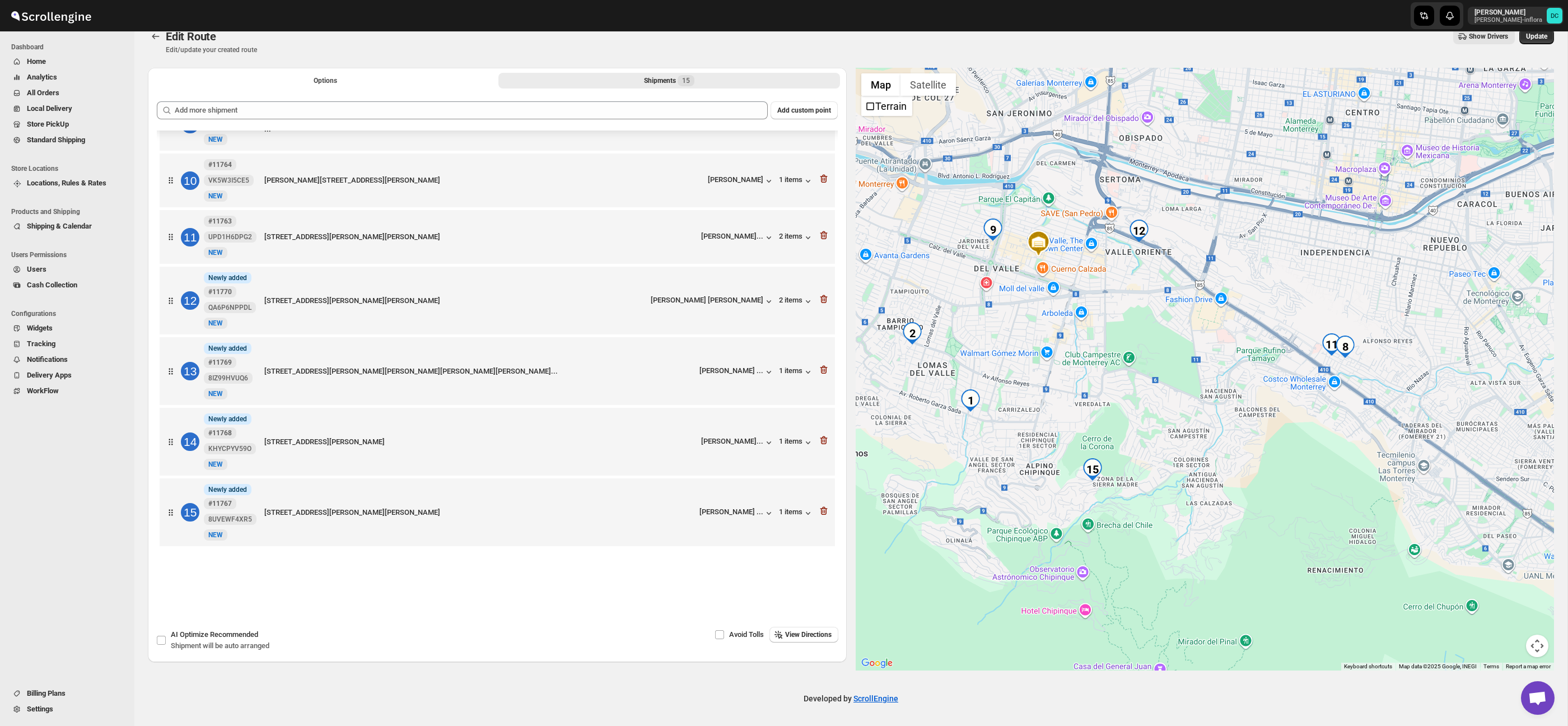
drag, startPoint x: 1532, startPoint y: 41, endPoint x: 1413, endPoint y: 14, distance: 122.0
click at [1531, 41] on span "Update" at bounding box center [1537, 36] width 22 height 9
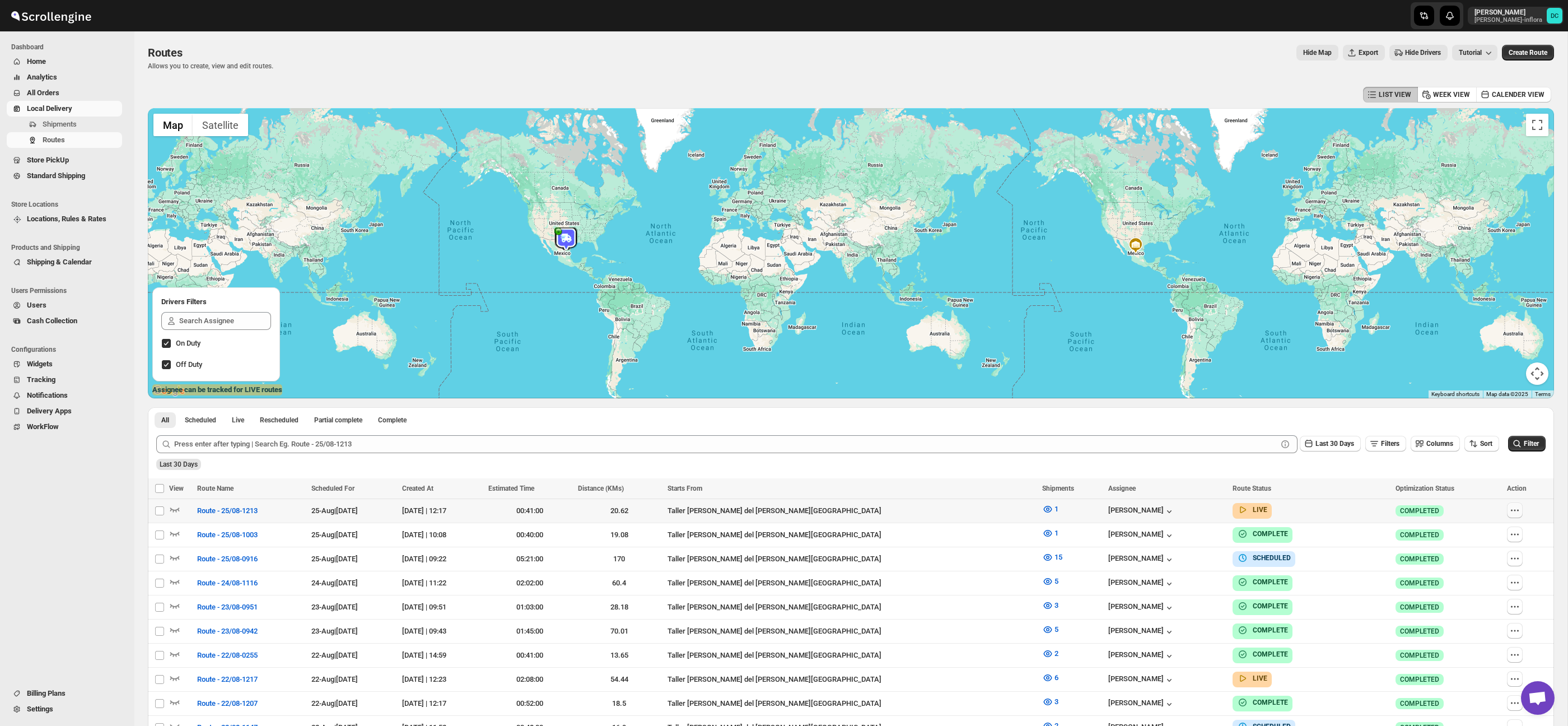
click at [1510, 508] on icon "button" at bounding box center [1515, 509] width 11 height 11
click at [1492, 592] on span "Edit" at bounding box center [1486, 590] width 51 height 11
checkbox input "false"
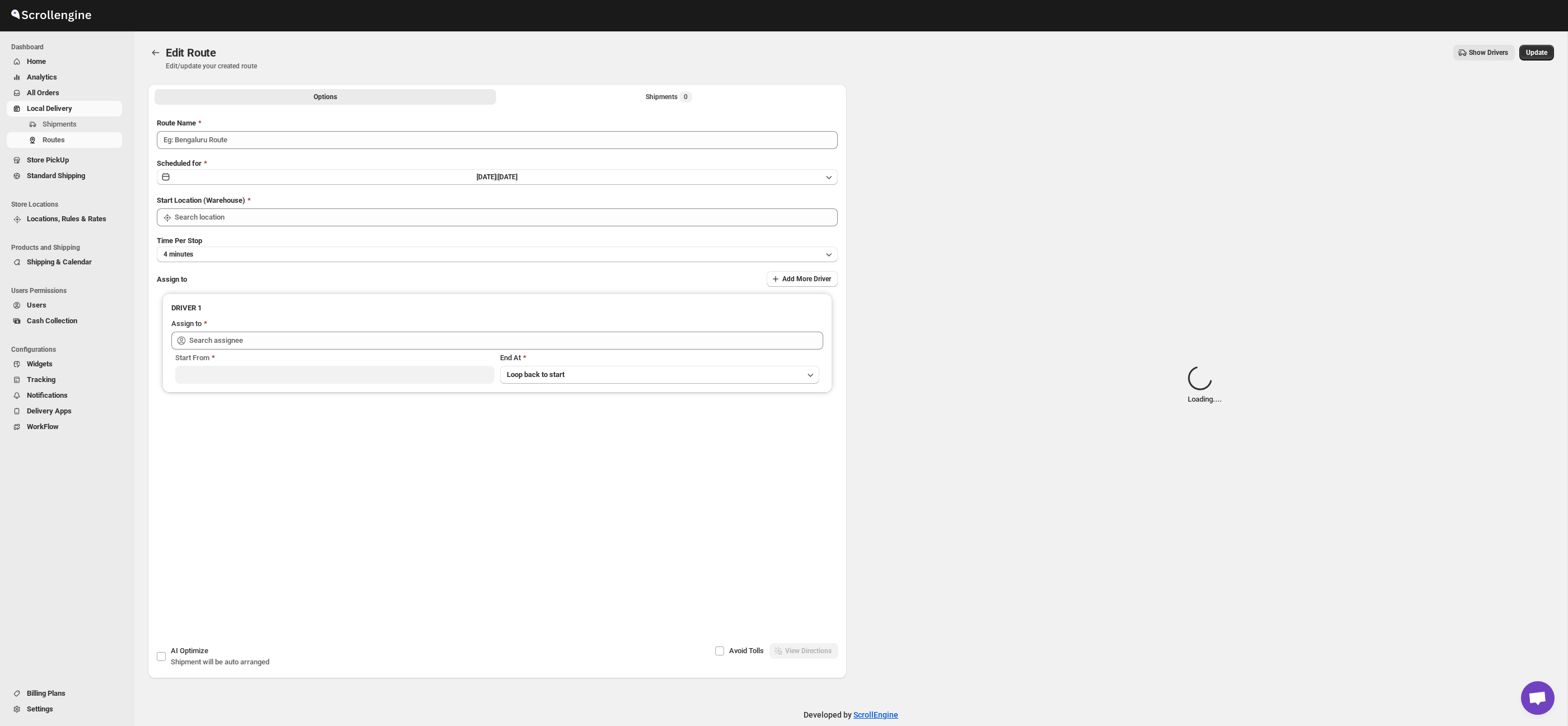
type input "Route - 25/08-1213"
type input "Taller [PERSON_NAME] del [PERSON_NAME][GEOGRAPHIC_DATA]"
type input "[PERSON_NAME] ([EMAIL_ADDRESS][DOMAIN_NAME])"
